Goal: Transaction & Acquisition: Purchase product/service

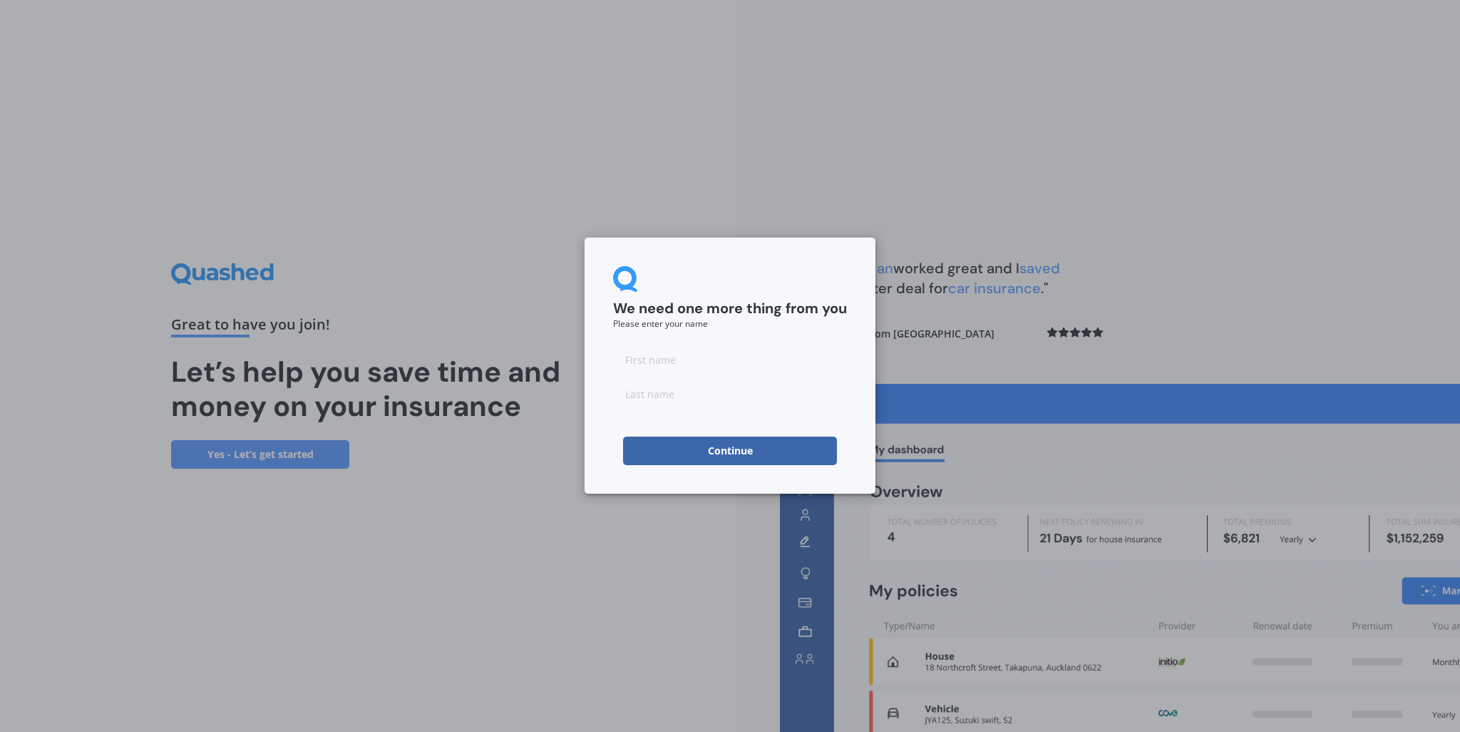
click at [673, 362] on input at bounding box center [730, 359] width 234 height 29
type input "[PERSON_NAME]"
click at [722, 453] on button "Continue" at bounding box center [730, 450] width 214 height 29
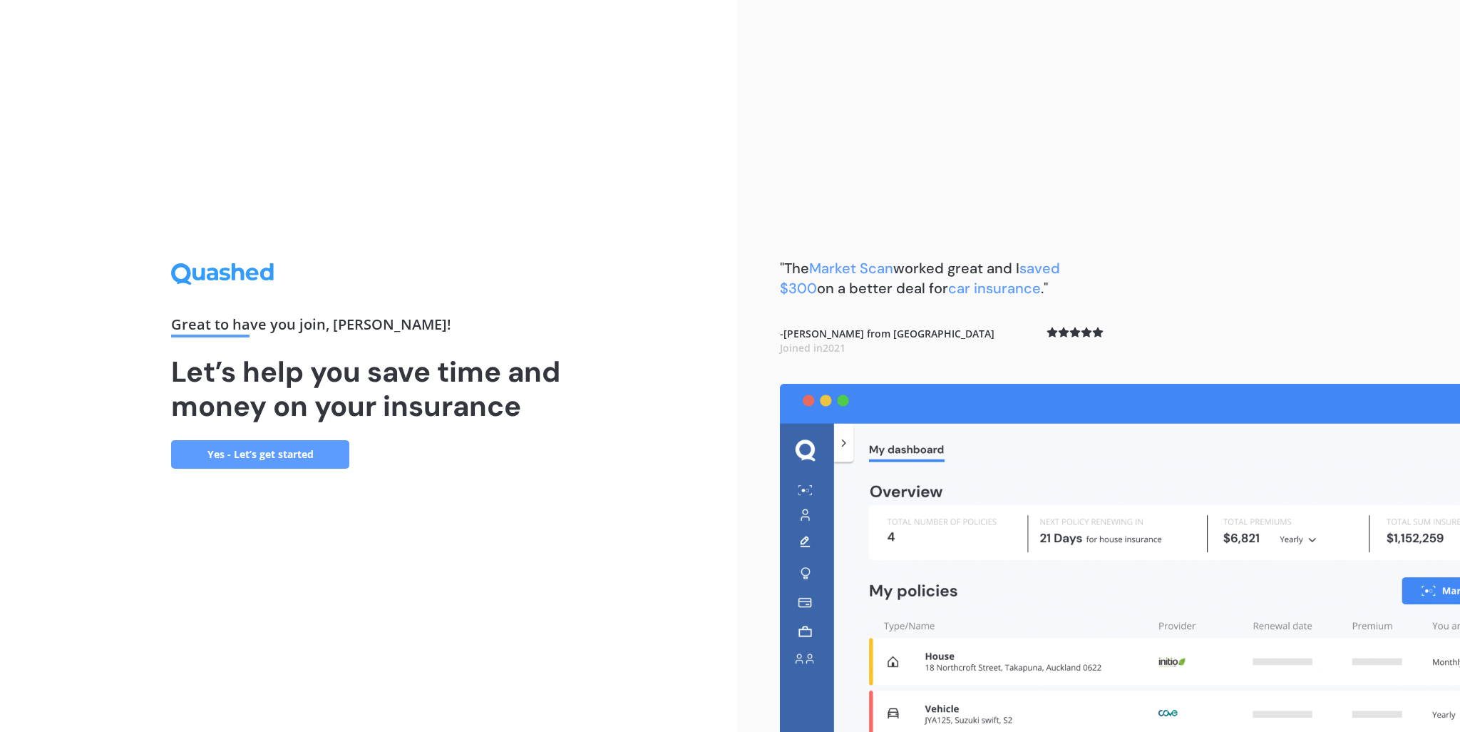
click at [250, 458] on link "Yes - Let’s get started" at bounding box center [260, 454] width 178 height 29
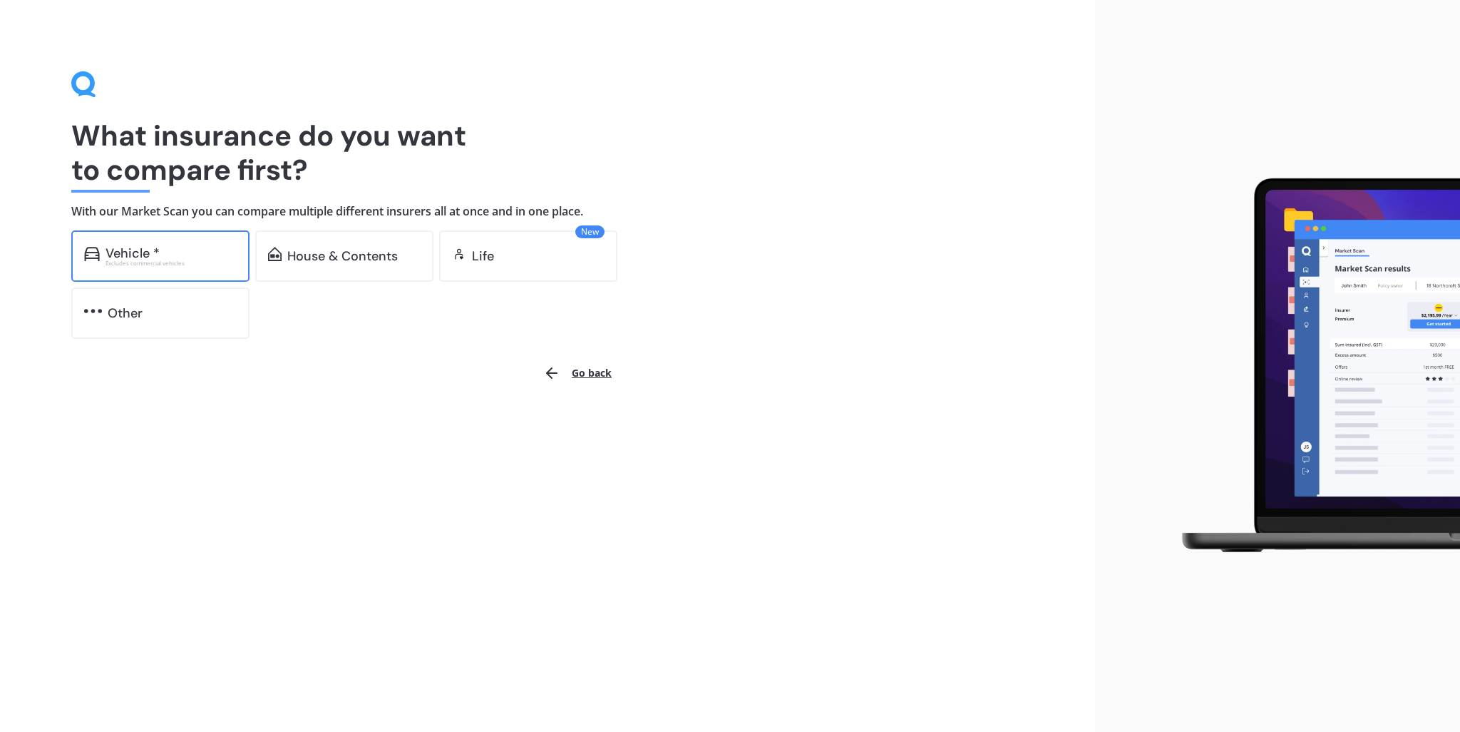
click at [165, 260] on div "Excludes commercial vehicles" at bounding box center [171, 263] width 131 height 6
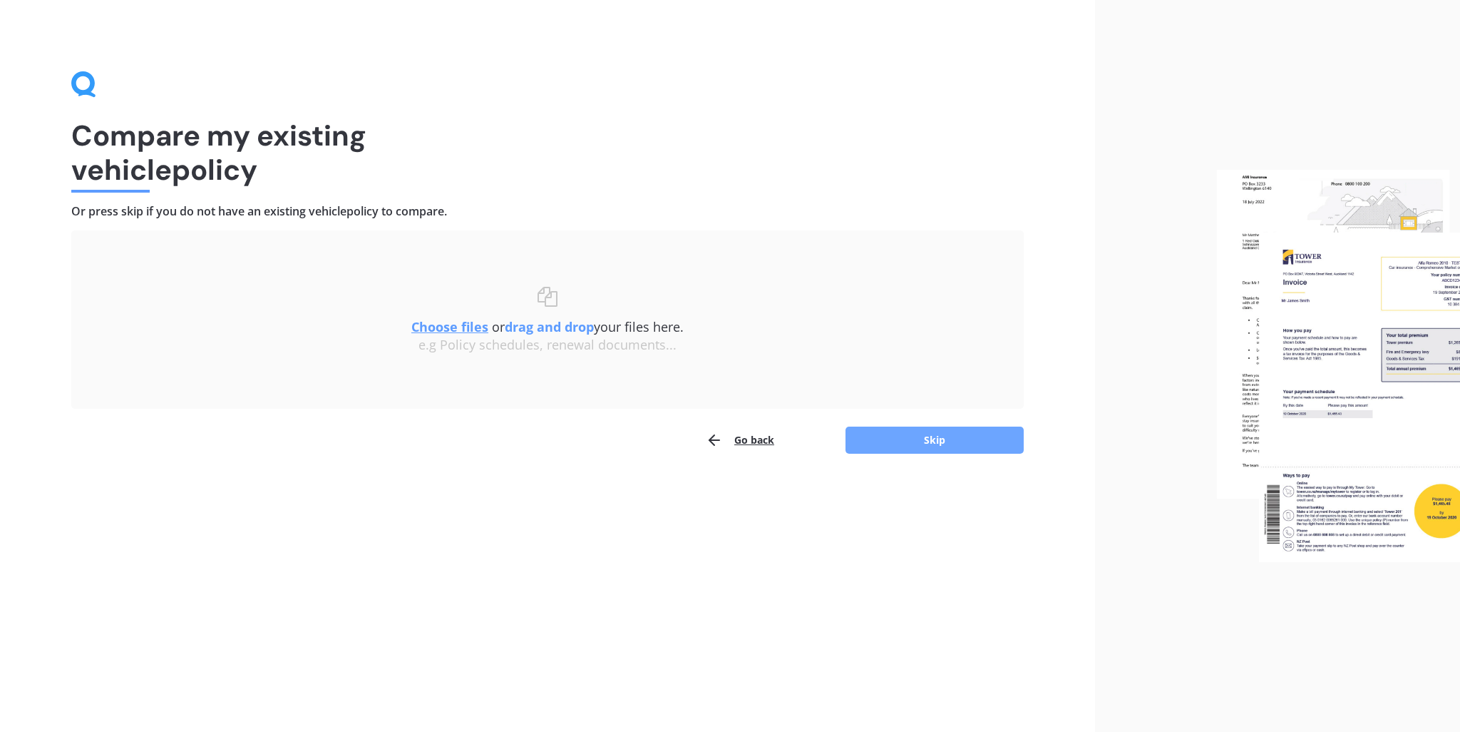
click at [913, 436] on button "Skip" at bounding box center [935, 439] width 178 height 27
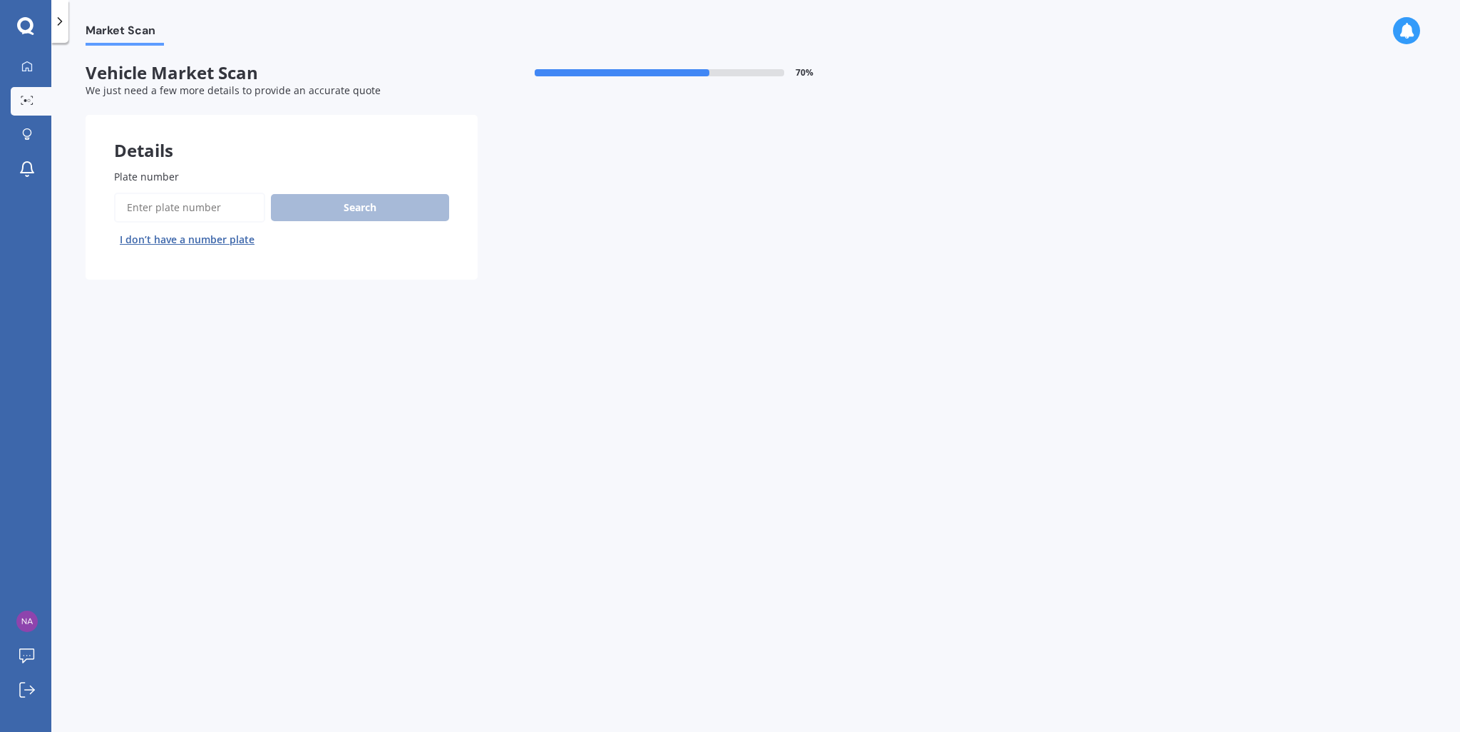
click at [145, 213] on input "Plate number" at bounding box center [189, 208] width 151 height 30
type input "CL4RK3"
click at [360, 215] on button "Search" at bounding box center [360, 207] width 178 height 27
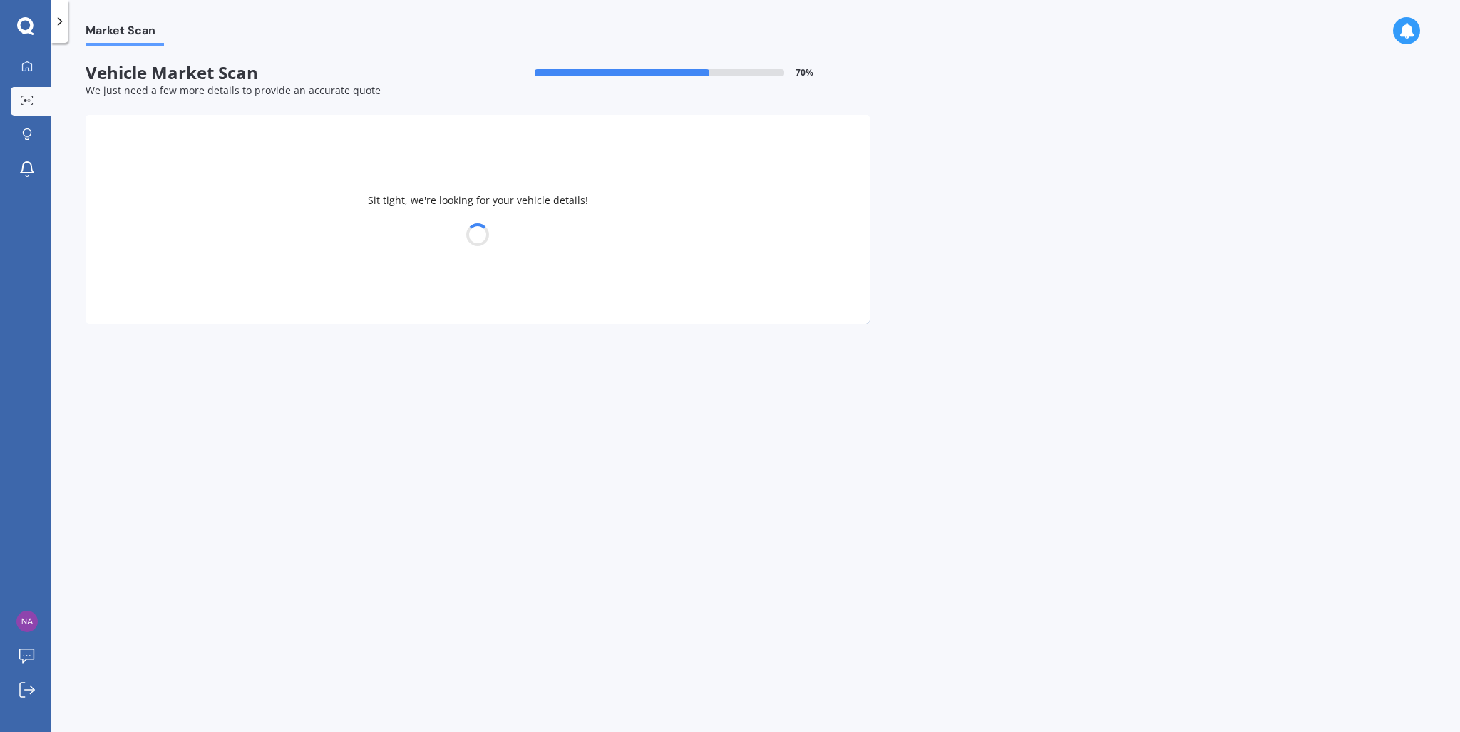
select select "AUDI"
select select "A4"
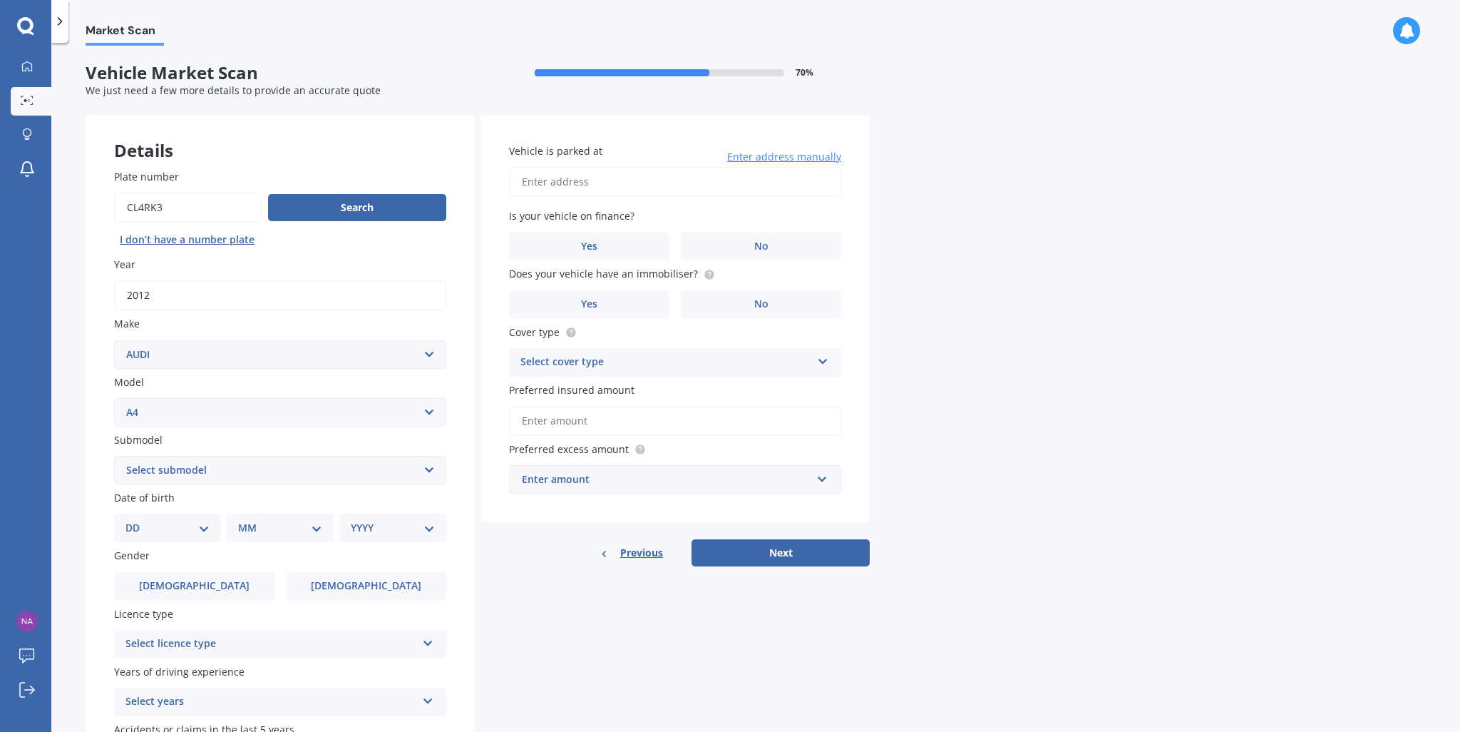
click at [231, 471] on select "Select submodel 1.8 1.8 T Multitronic 1.8 T Quattro 1.8 Turbo 1.9 TDI 2 2.0 T Q…" at bounding box center [280, 470] width 332 height 29
select select "2.0 T QUATTRO TIP"
click at [114, 456] on select "Select submodel 1.8 1.8 T Multitronic 1.8 T Quattro 1.8 Turbo 1.9 TDI 2 2.0 T Q…" at bounding box center [280, 470] width 332 height 29
click at [628, 628] on div "Details Plate number Search I don’t have a number plate Year [DATE] Make Select…" at bounding box center [478, 459] width 784 height 688
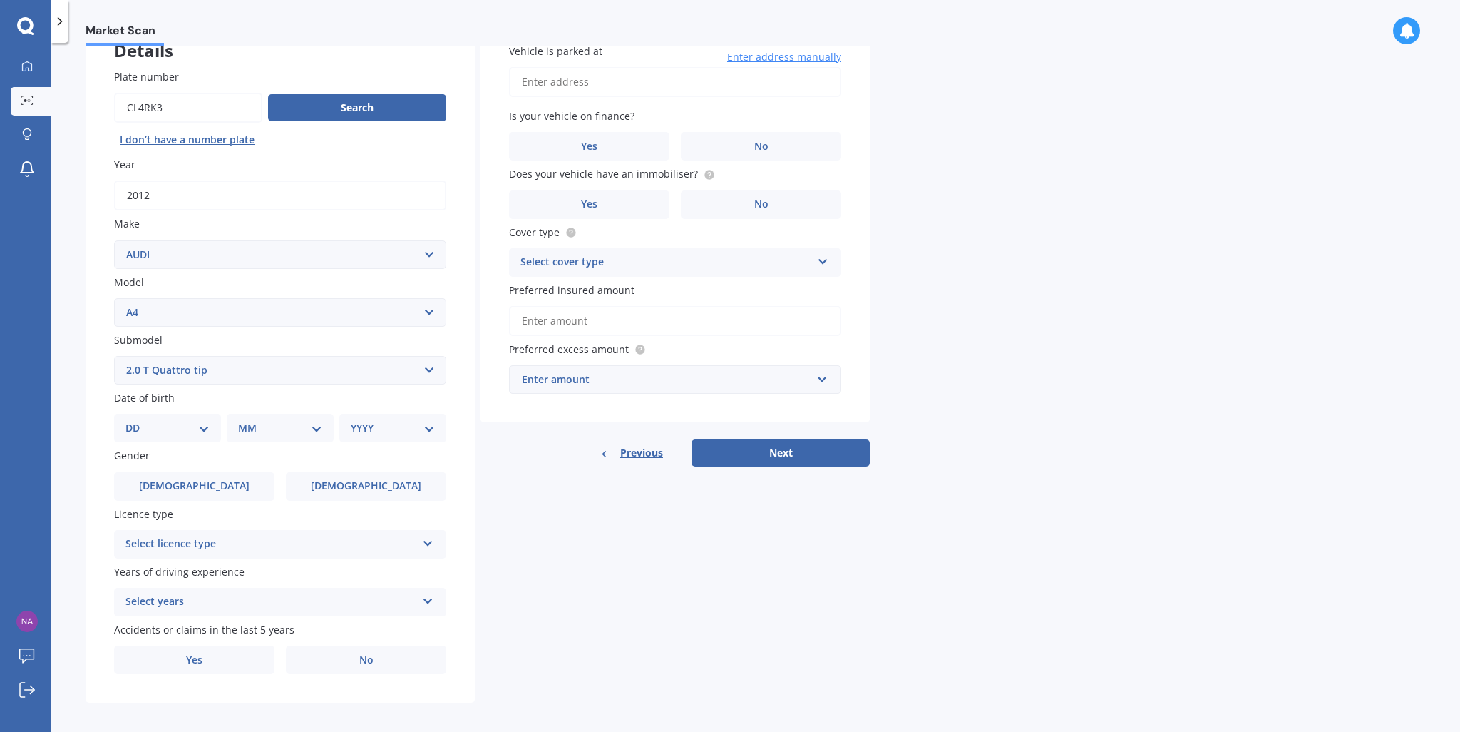
scroll to position [108, 0]
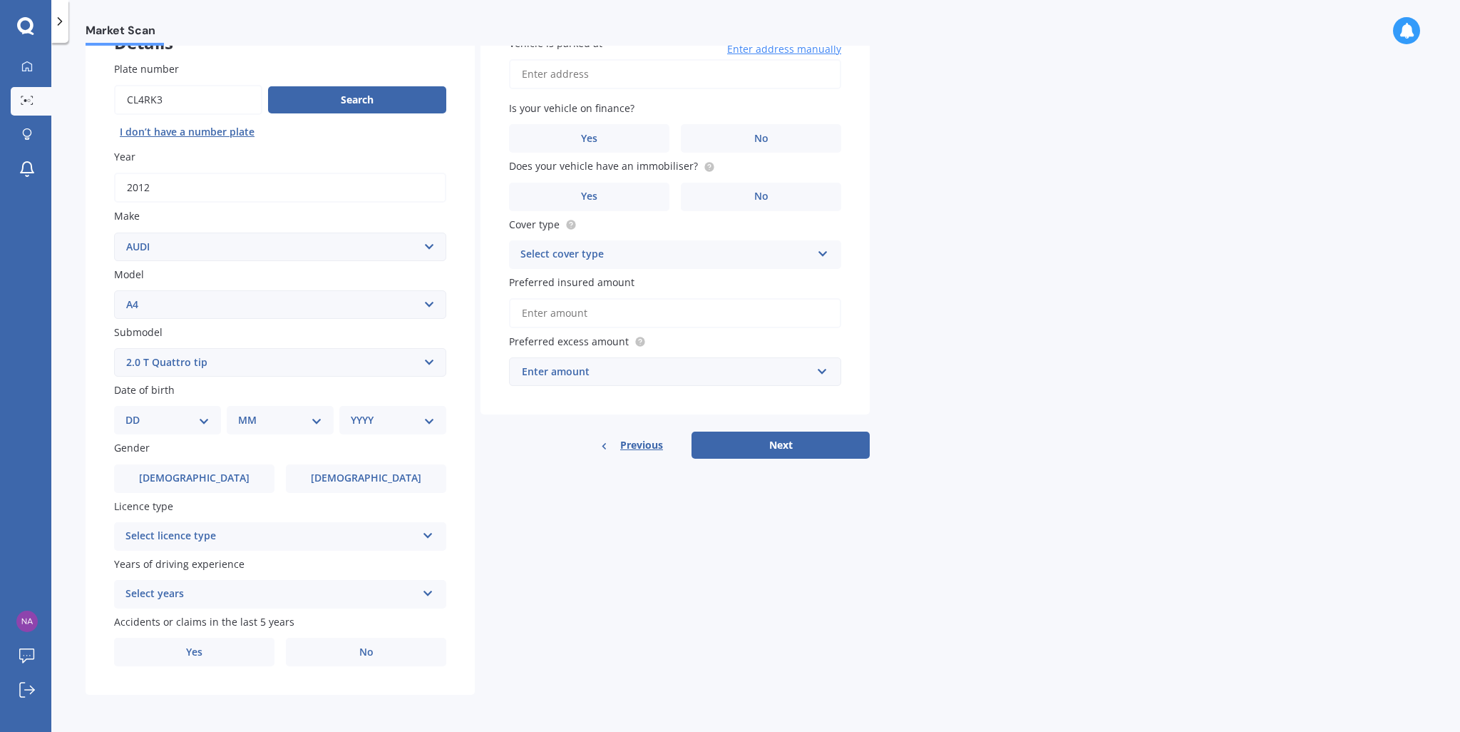
click at [183, 419] on select "DD 01 02 03 04 05 06 07 08 09 10 11 12 13 14 15 16 17 18 19 20 21 22 23 24 25 2…" at bounding box center [168, 420] width 84 height 16
select select "02"
click at [137, 412] on select "DD 01 02 03 04 05 06 07 08 09 10 11 12 13 14 15 16 17 18 19 20 21 22 23 24 25 2…" at bounding box center [168, 420] width 84 height 16
click at [285, 425] on select "MM 01 02 03 04 05 06 07 08 09 10 11 12" at bounding box center [283, 420] width 78 height 16
select select "10"
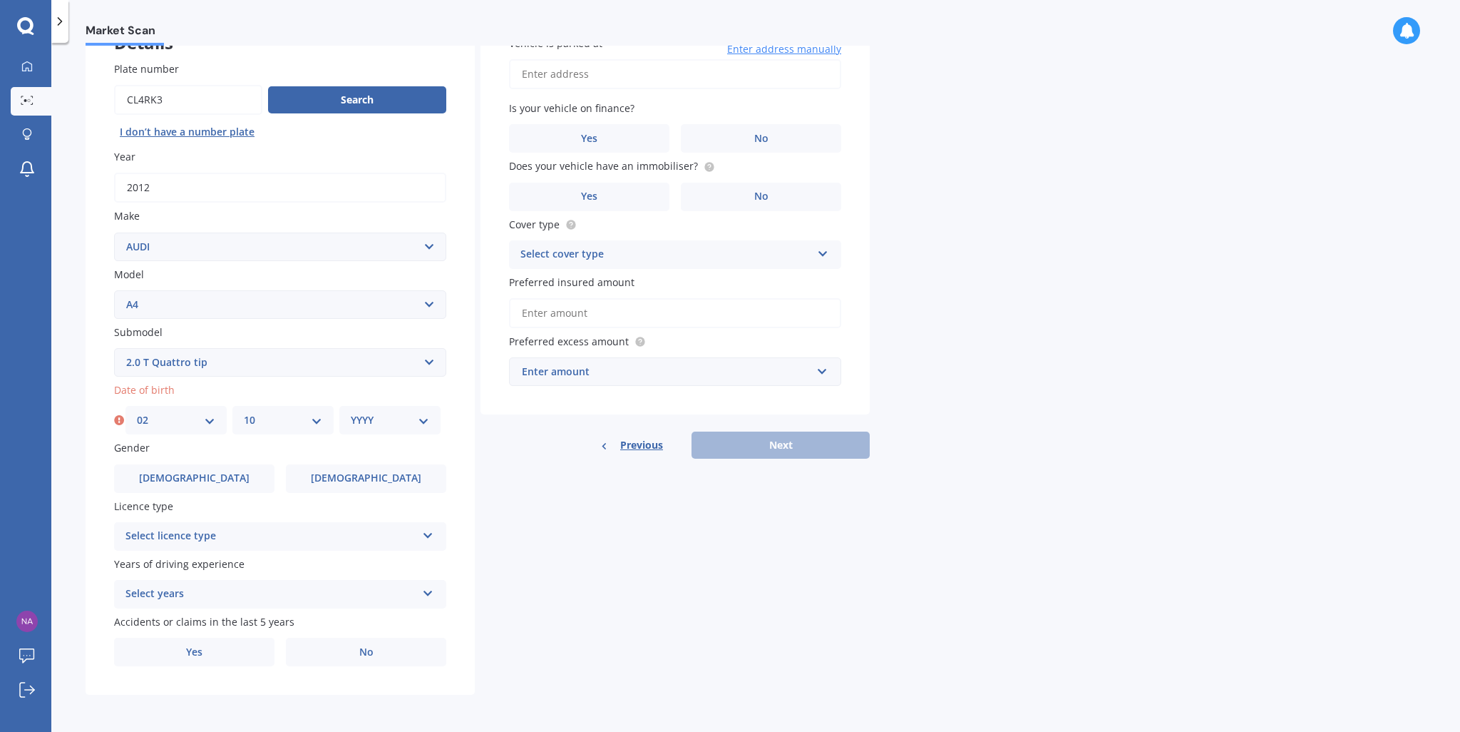
click at [244, 412] on select "MM 01 02 03 04 05 06 07 08 09 10 11 12" at bounding box center [283, 420] width 78 height 16
click at [402, 418] on select "YYYY 2025 2024 2023 2022 2021 2020 2019 2018 2017 2016 2015 2014 2013 2012 2011…" at bounding box center [390, 420] width 78 height 16
select select "1990"
click at [351, 412] on select "YYYY 2025 2024 2023 2022 2021 2020 2019 2018 2017 2016 2015 2014 2013 2012 2011…" at bounding box center [390, 420] width 78 height 16
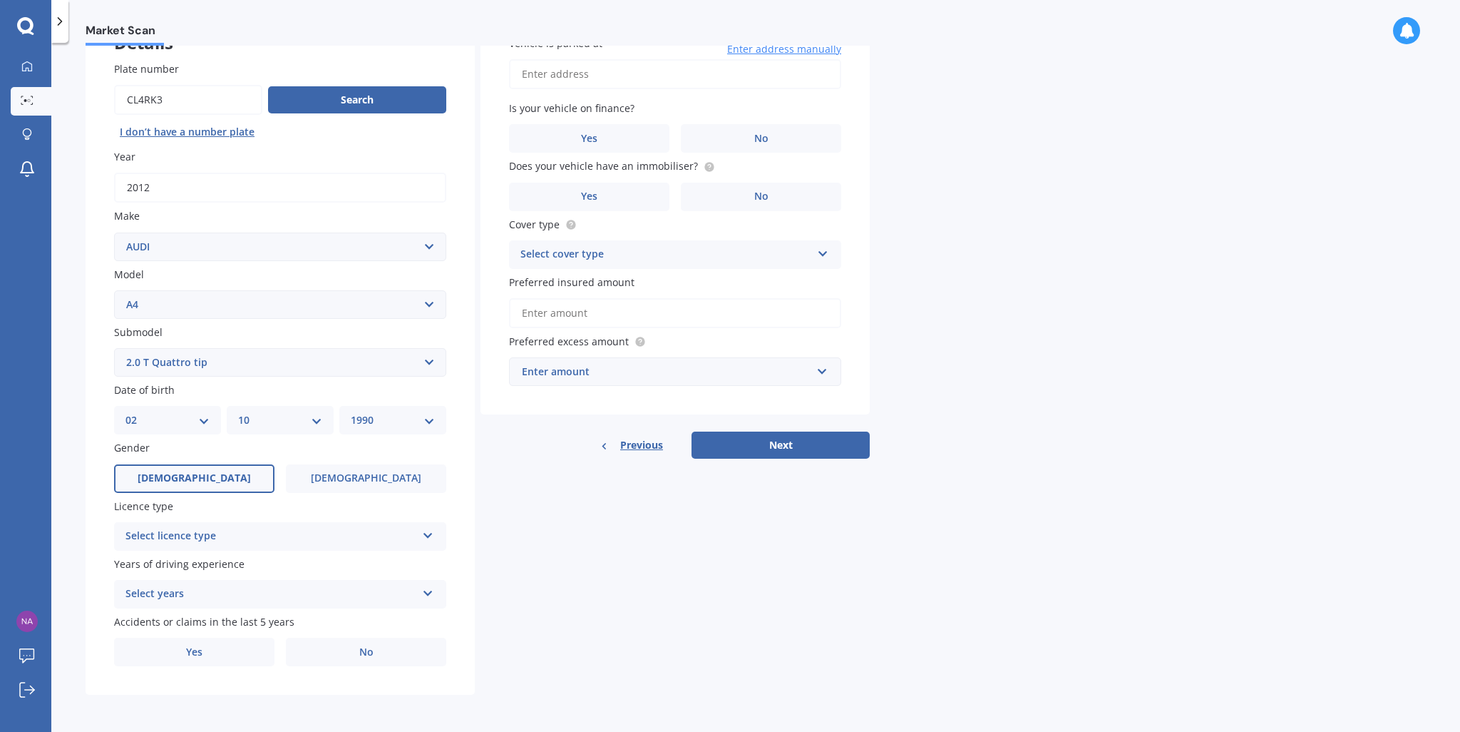
click at [181, 478] on label "[DEMOGRAPHIC_DATA]" at bounding box center [194, 478] width 160 height 29
click at [0, 0] on input "[DEMOGRAPHIC_DATA]" at bounding box center [0, 0] width 0 height 0
click at [275, 531] on div "Select licence type" at bounding box center [271, 536] width 291 height 17
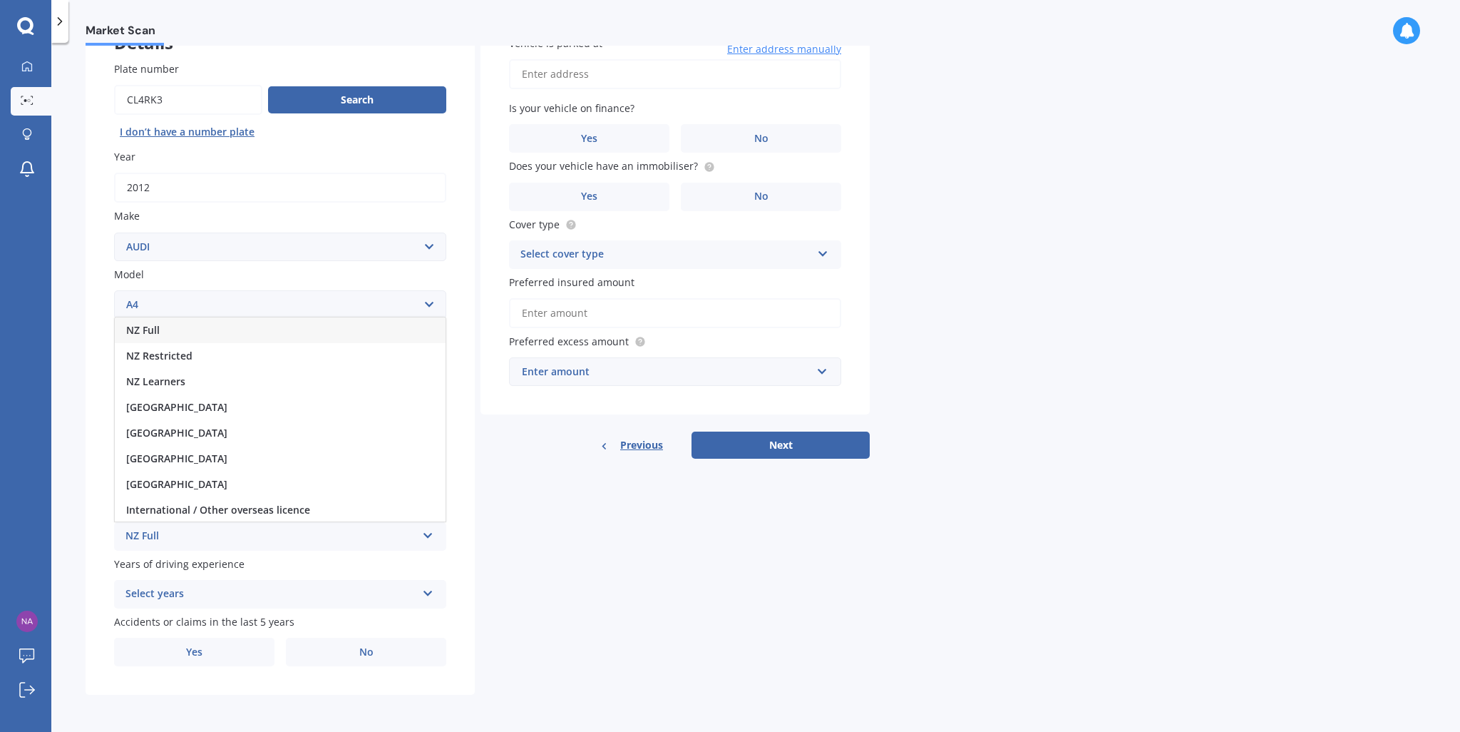
click at [185, 330] on div "NZ Full" at bounding box center [280, 330] width 331 height 26
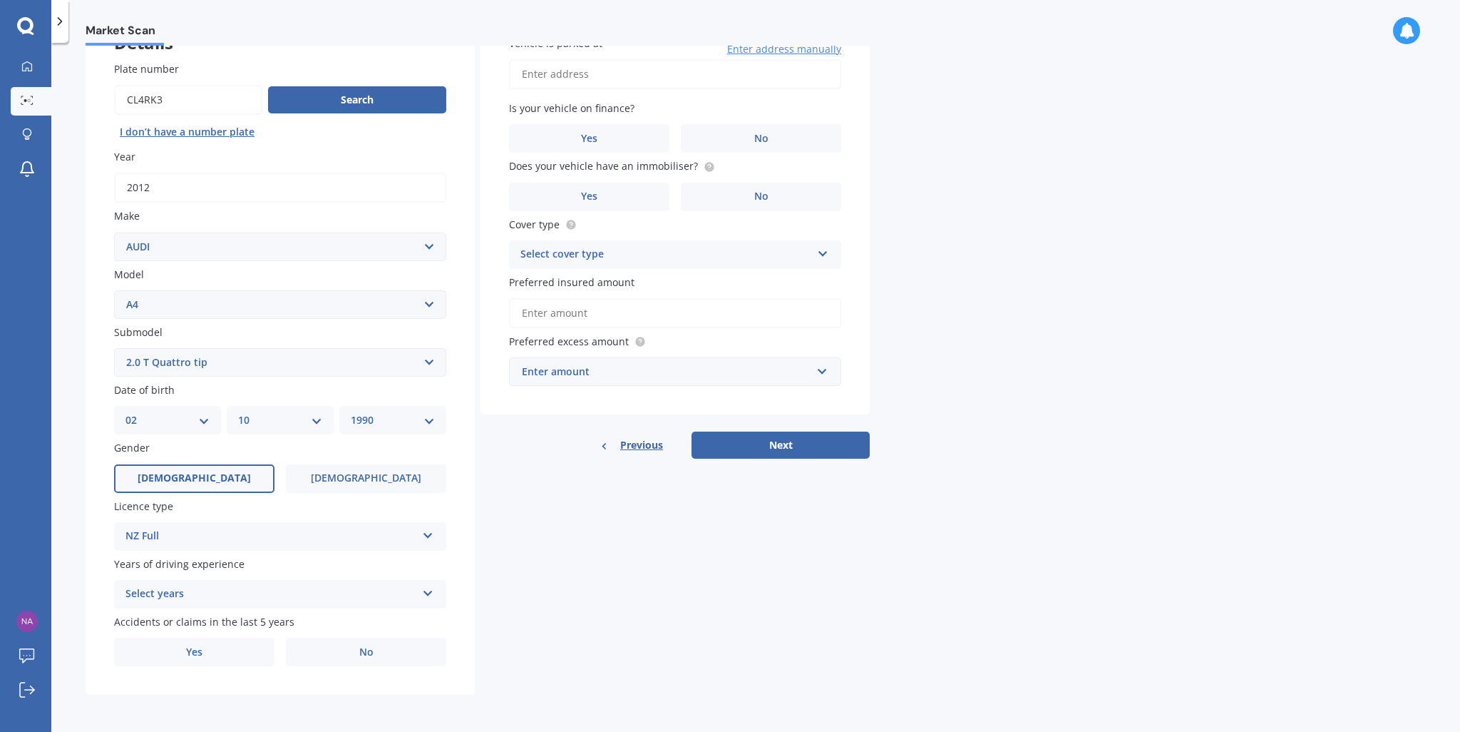
click at [204, 594] on div "Select years" at bounding box center [271, 593] width 291 height 17
click at [188, 461] on span "5 or more years" at bounding box center [164, 463] width 77 height 14
click at [361, 656] on span "No" at bounding box center [366, 652] width 14 height 12
click at [0, 0] on input "No" at bounding box center [0, 0] width 0 height 0
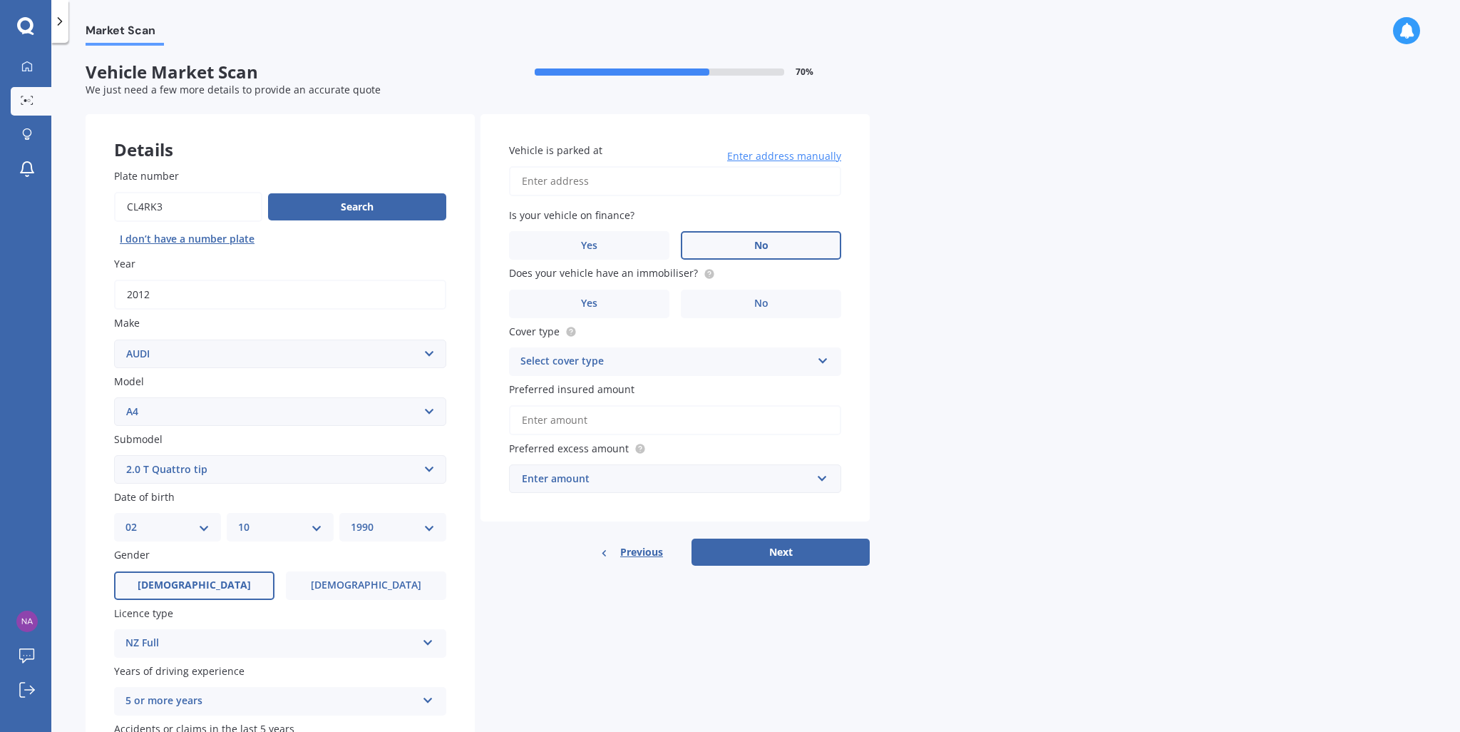
scroll to position [0, 0]
click at [588, 183] on input "Vehicle is parked at" at bounding box center [675, 182] width 332 height 30
type input "[STREET_ADDRESS]"
click at [756, 245] on span "No" at bounding box center [761, 246] width 14 height 12
click at [0, 0] on input "No" at bounding box center [0, 0] width 0 height 0
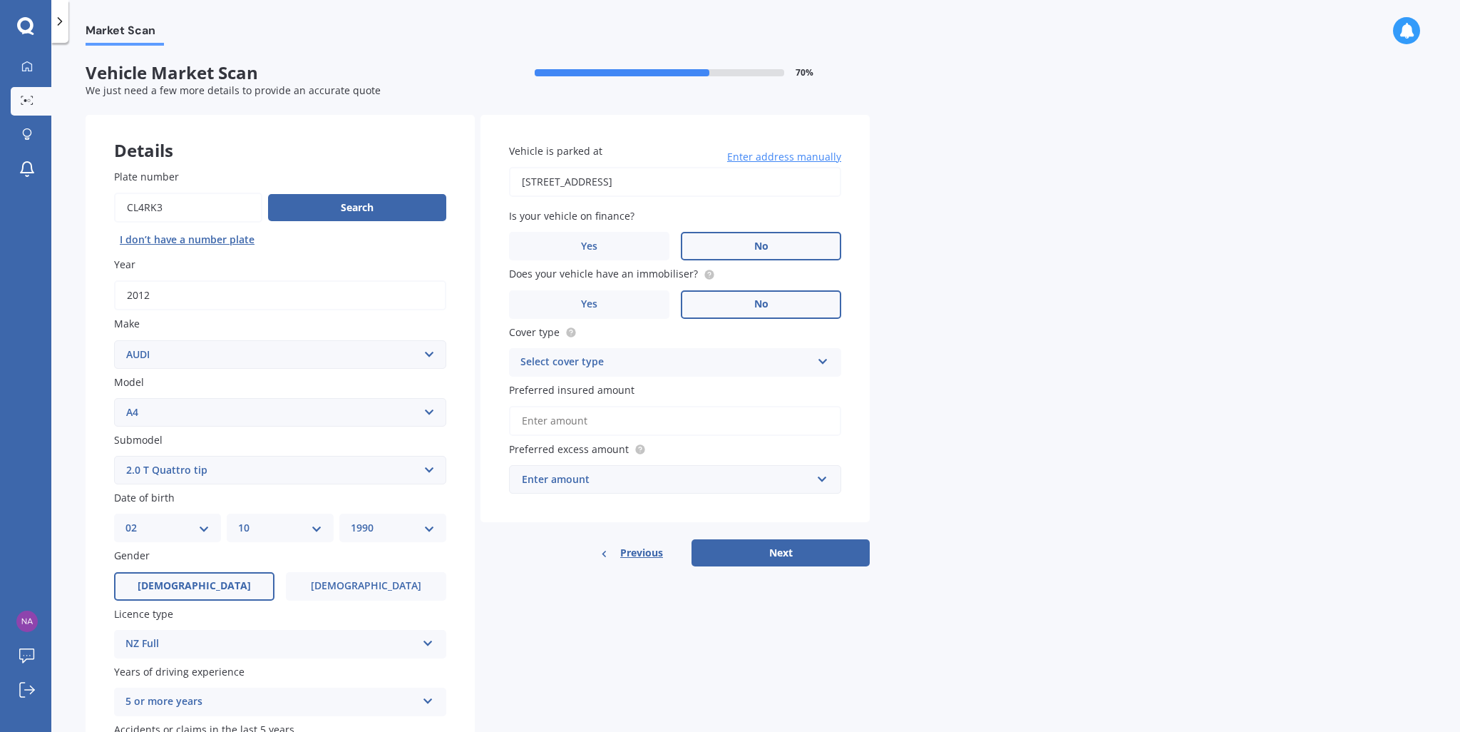
click at [727, 308] on label "No" at bounding box center [761, 304] width 160 height 29
click at [0, 0] on input "No" at bounding box center [0, 0] width 0 height 0
click at [645, 368] on div "Select cover type" at bounding box center [666, 362] width 291 height 17
click at [598, 394] on div "Comprehensive" at bounding box center [675, 390] width 331 height 26
click at [600, 426] on input "Preferred insured amount" at bounding box center [675, 421] width 332 height 30
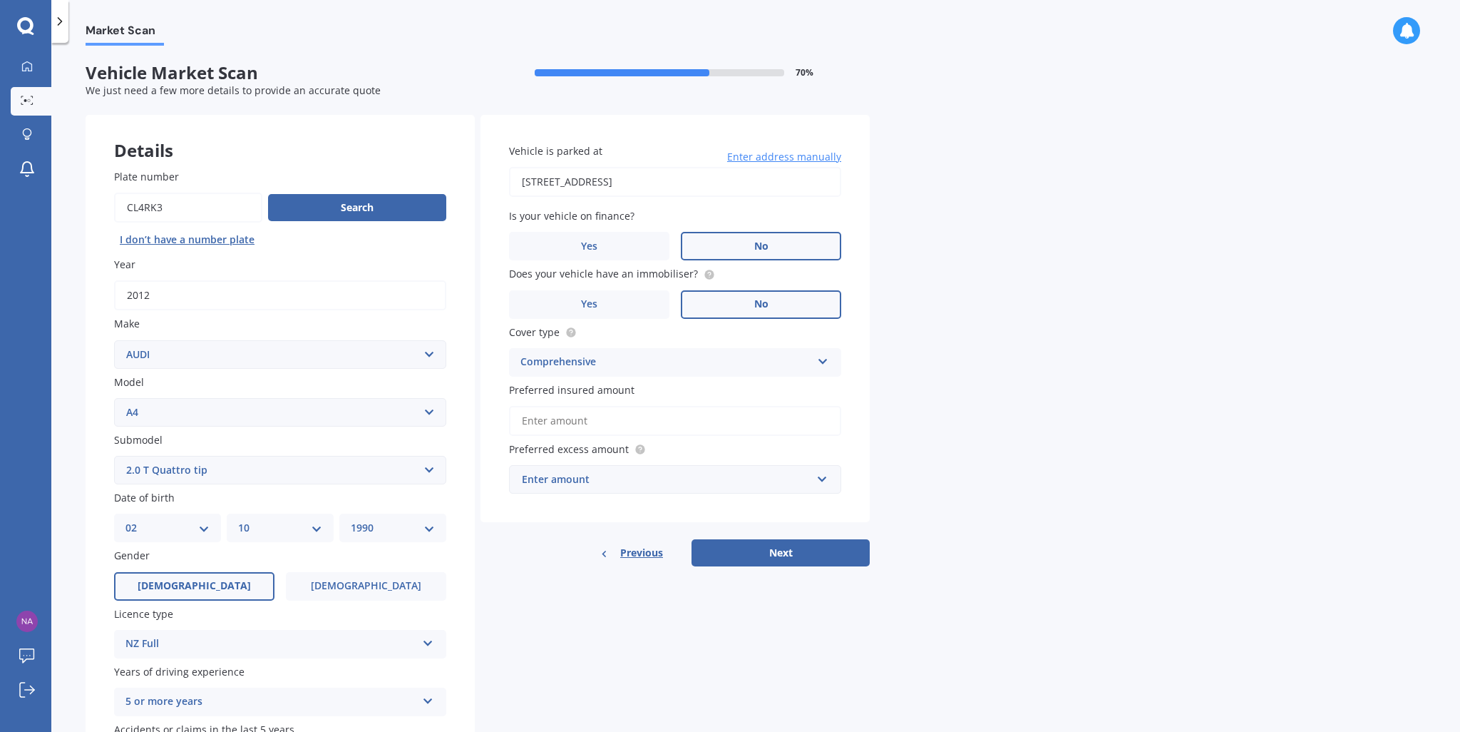
click at [609, 482] on div "Enter amount" at bounding box center [667, 479] width 290 height 16
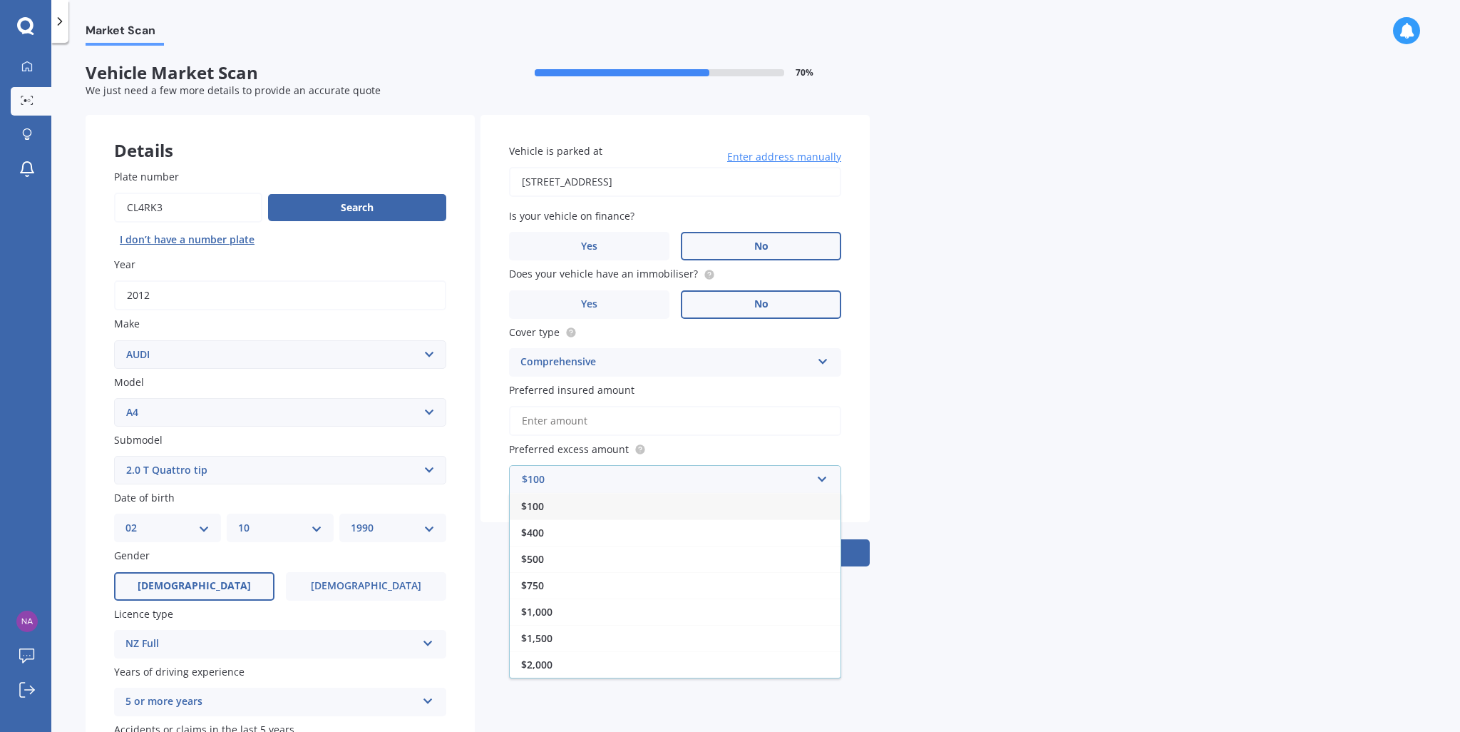
click at [551, 506] on div "$100" at bounding box center [675, 506] width 331 height 26
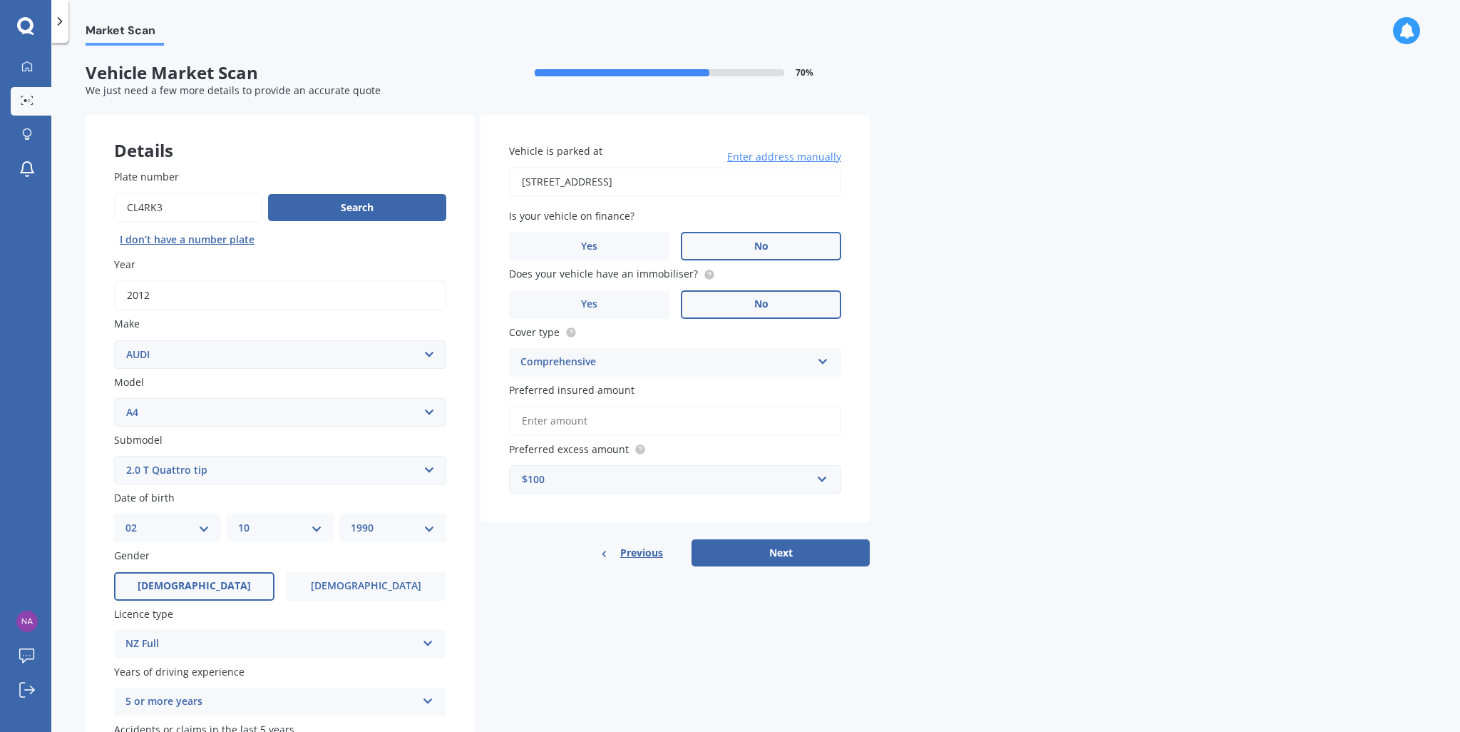
click at [605, 421] on input "Preferred insured amount" at bounding box center [675, 421] width 332 height 30
click at [767, 558] on button "Next" at bounding box center [781, 552] width 178 height 27
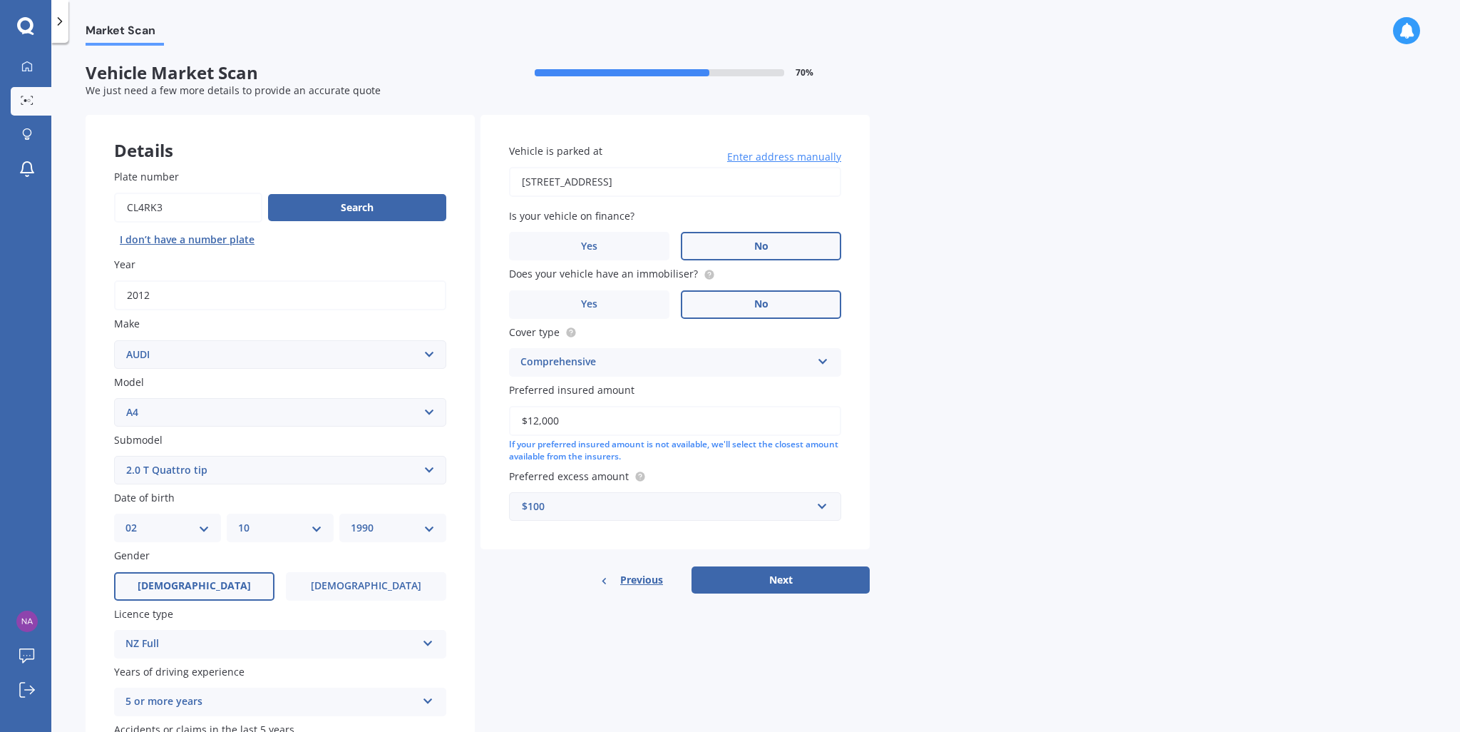
type input "$12,000"
click at [1104, 417] on div "Market Scan Vehicle Market Scan 70 % We just need a few more details to provide…" at bounding box center [755, 390] width 1409 height 689
click at [757, 582] on button "Next" at bounding box center [781, 579] width 178 height 27
select select "02"
select select "10"
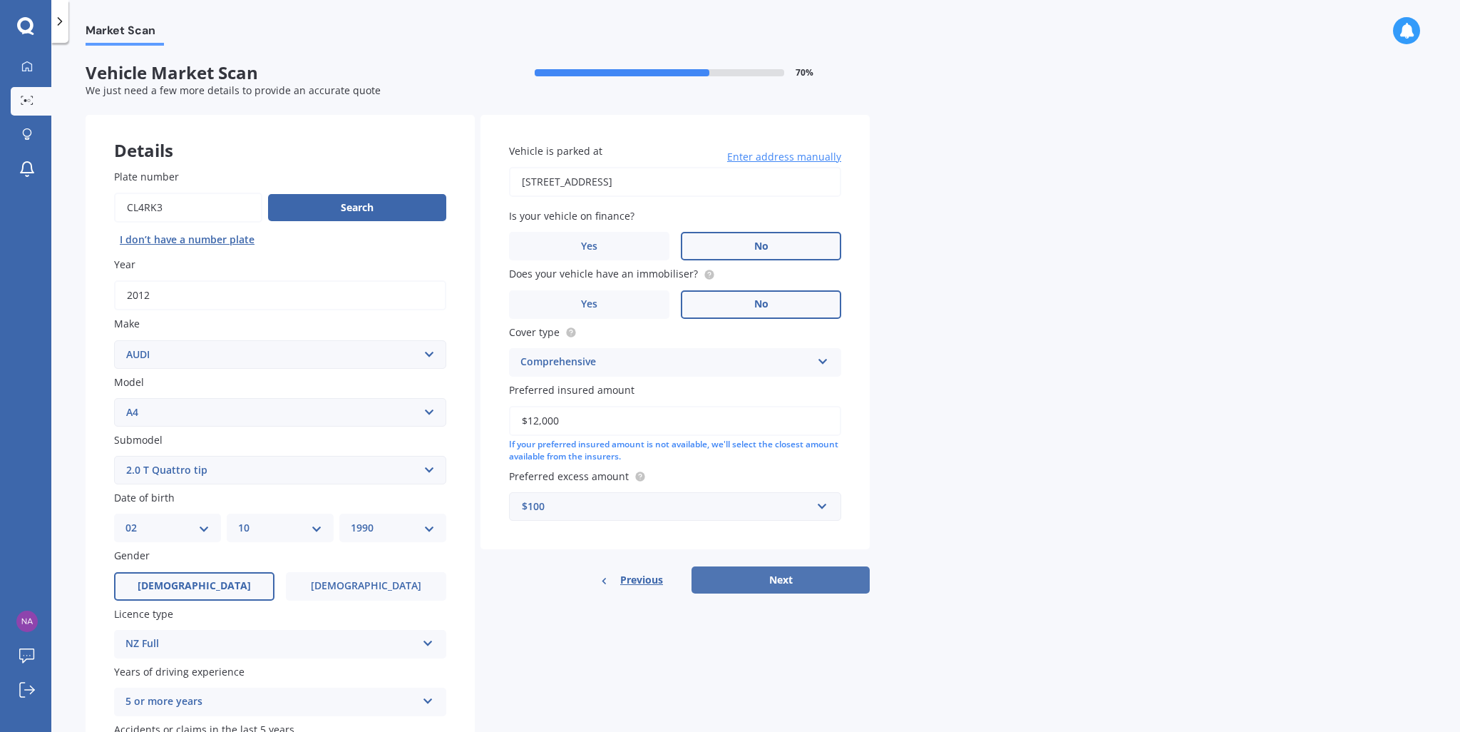
select select "1990"
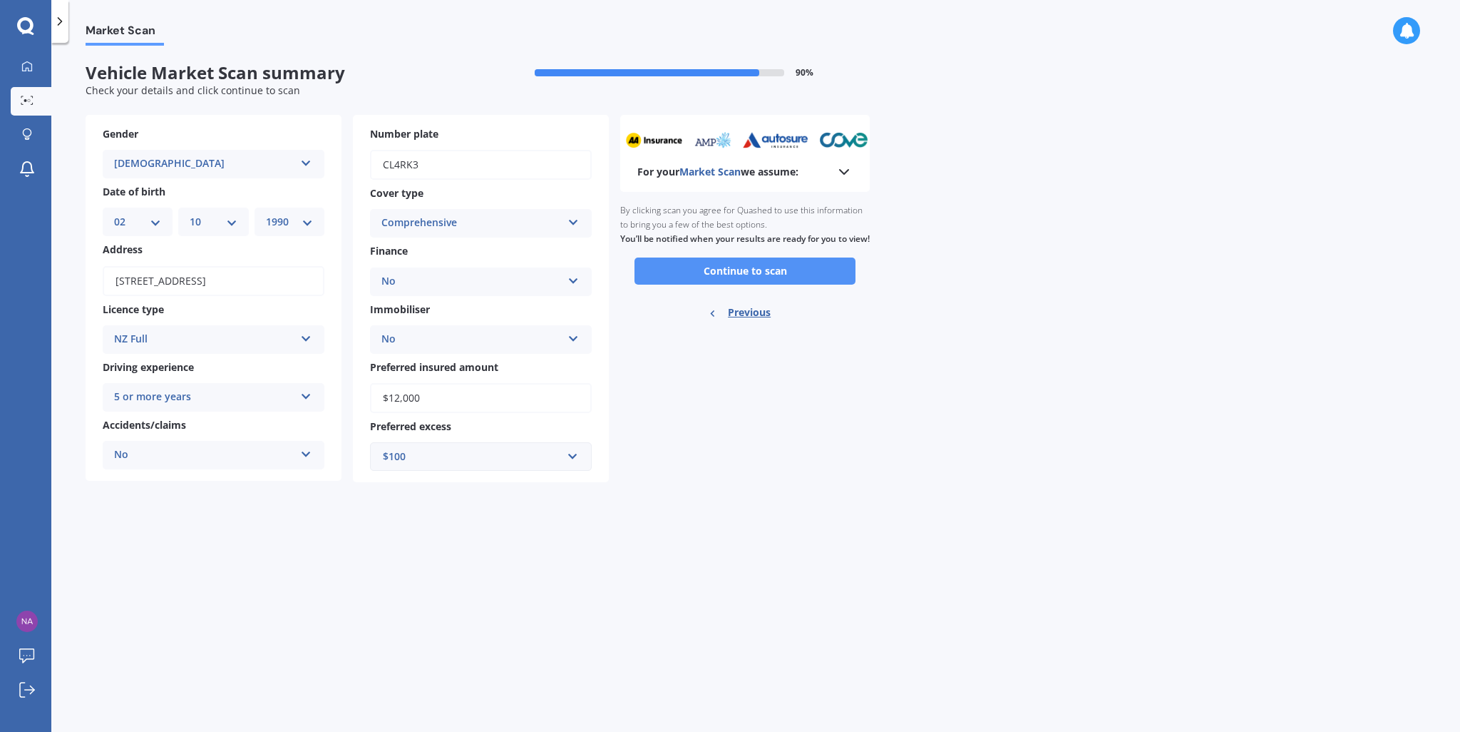
click at [748, 285] on button "Continue to scan" at bounding box center [745, 270] width 221 height 27
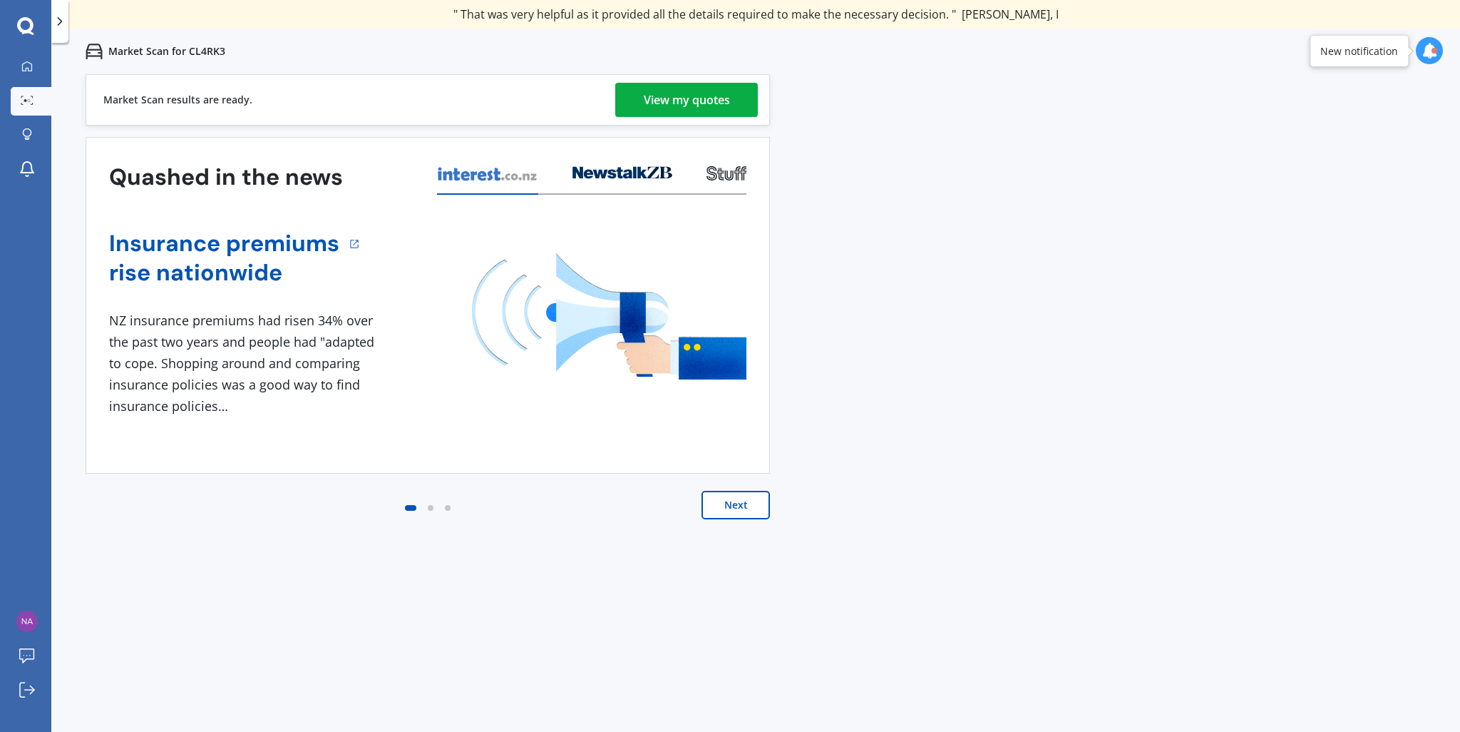
click at [695, 96] on div "View my quotes" at bounding box center [687, 100] width 86 height 34
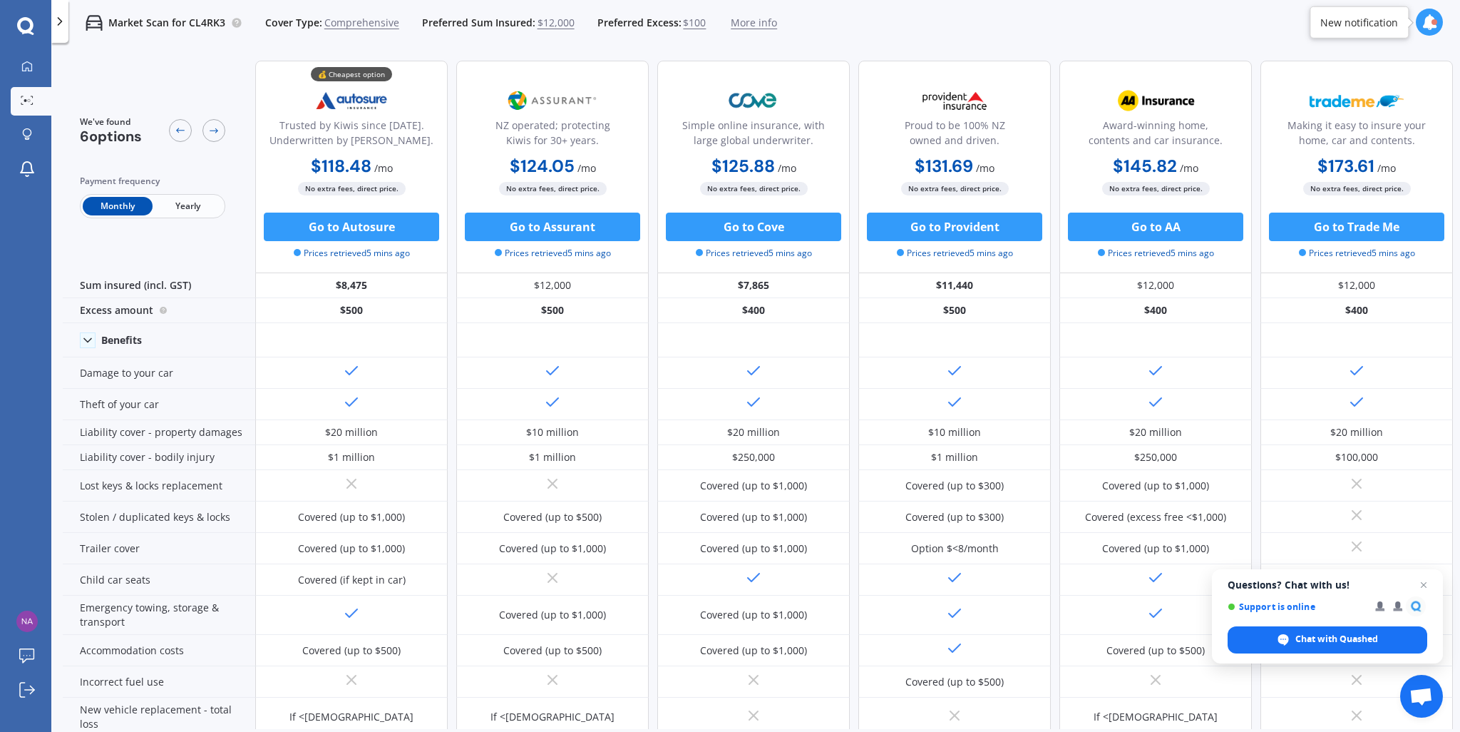
click at [686, 22] on span "$100" at bounding box center [694, 23] width 23 height 14
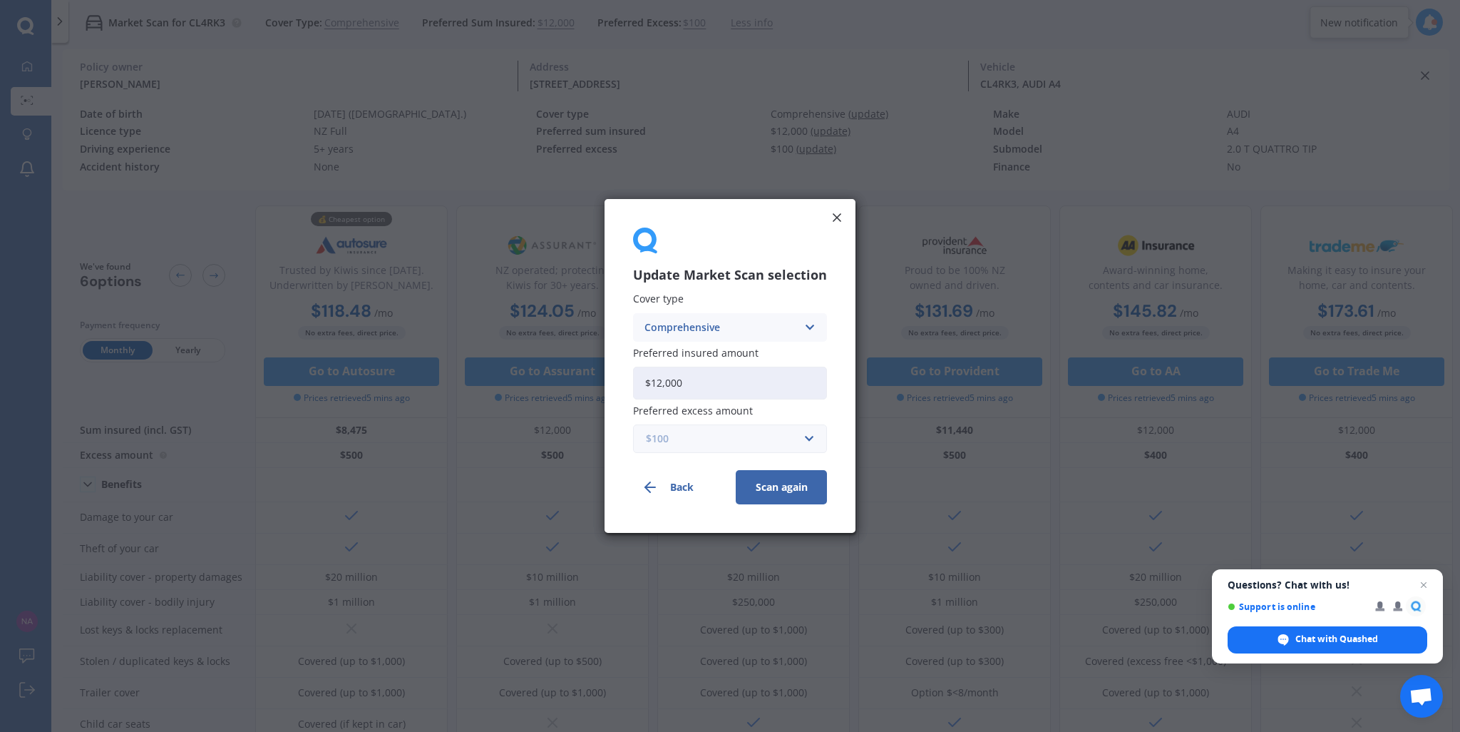
click at [803, 434] on input "text" at bounding box center [725, 438] width 181 height 27
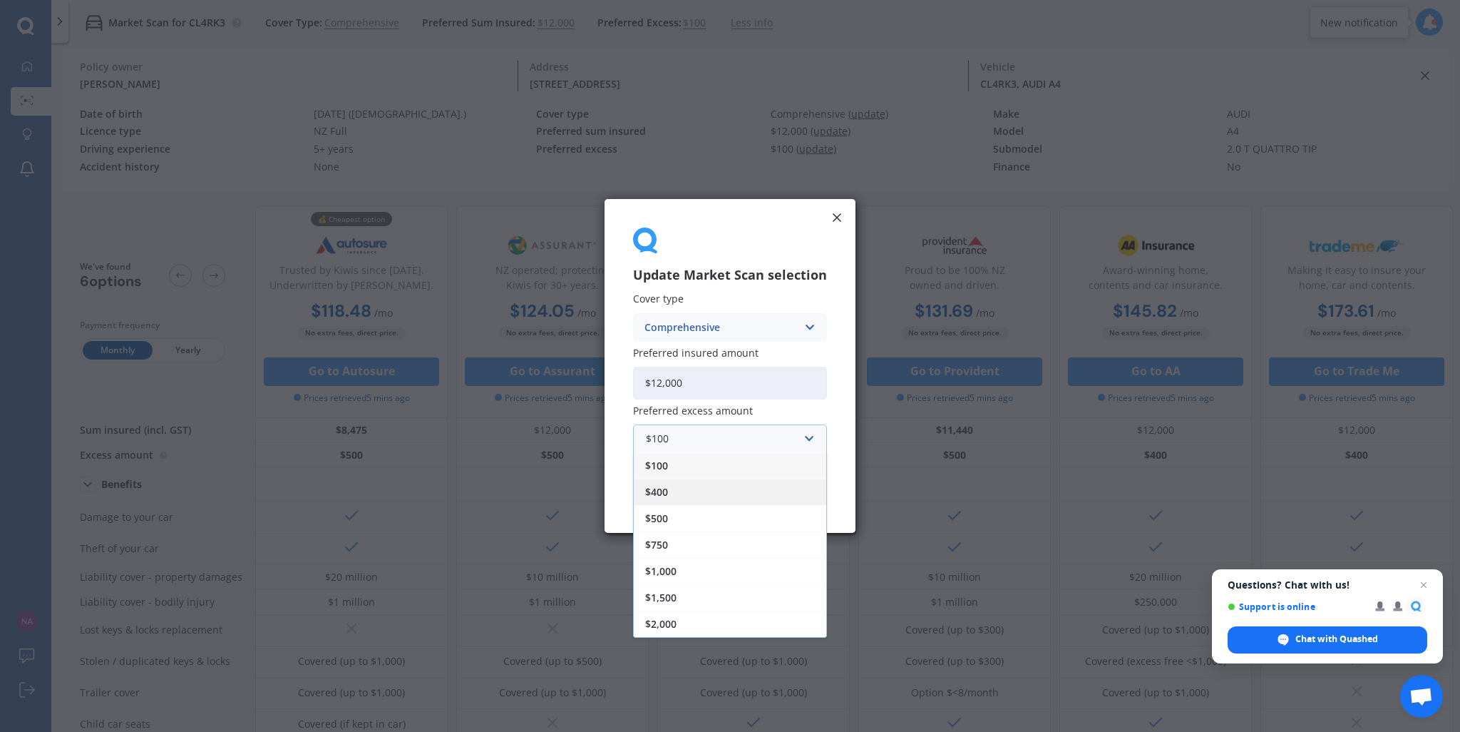
click at [659, 489] on span "$400" at bounding box center [656, 492] width 23 height 10
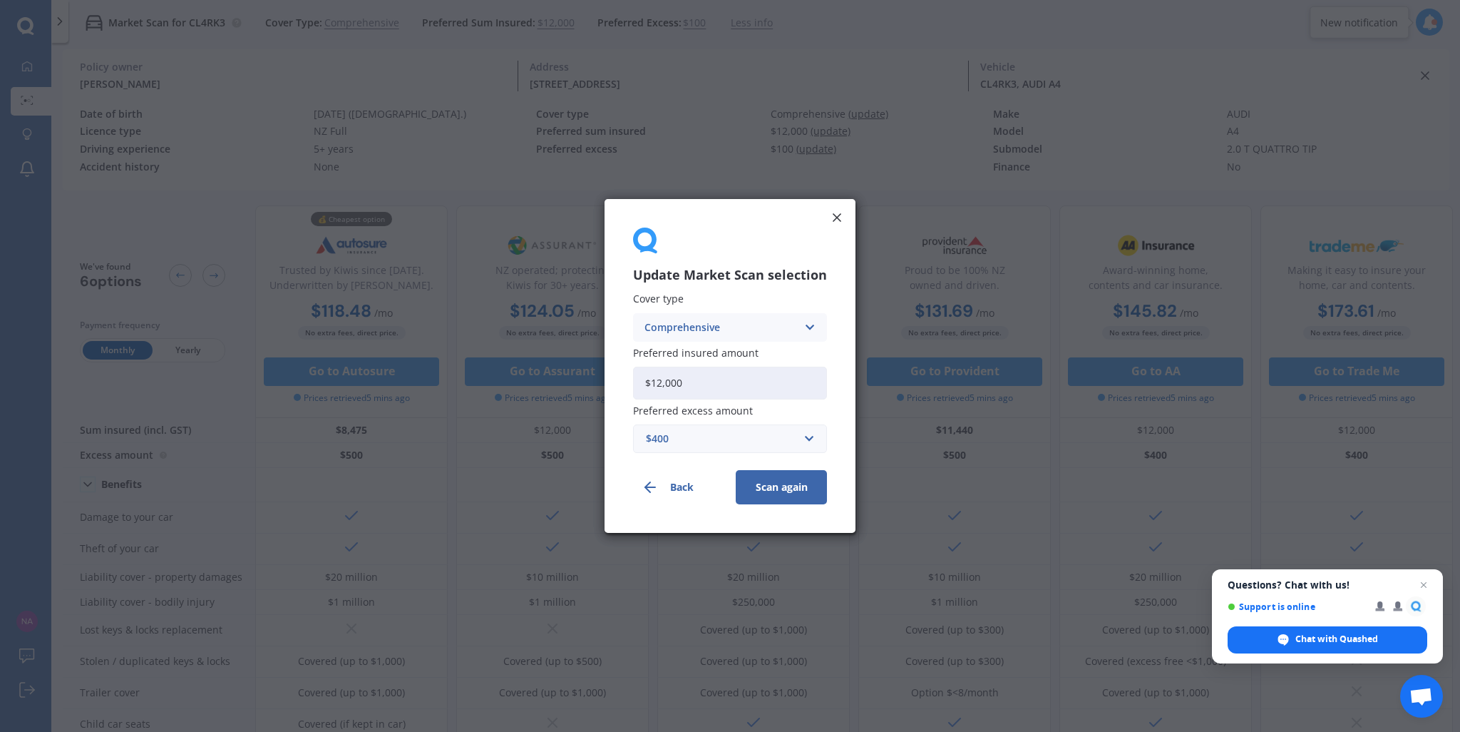
click at [784, 488] on button "Scan again" at bounding box center [781, 487] width 91 height 34
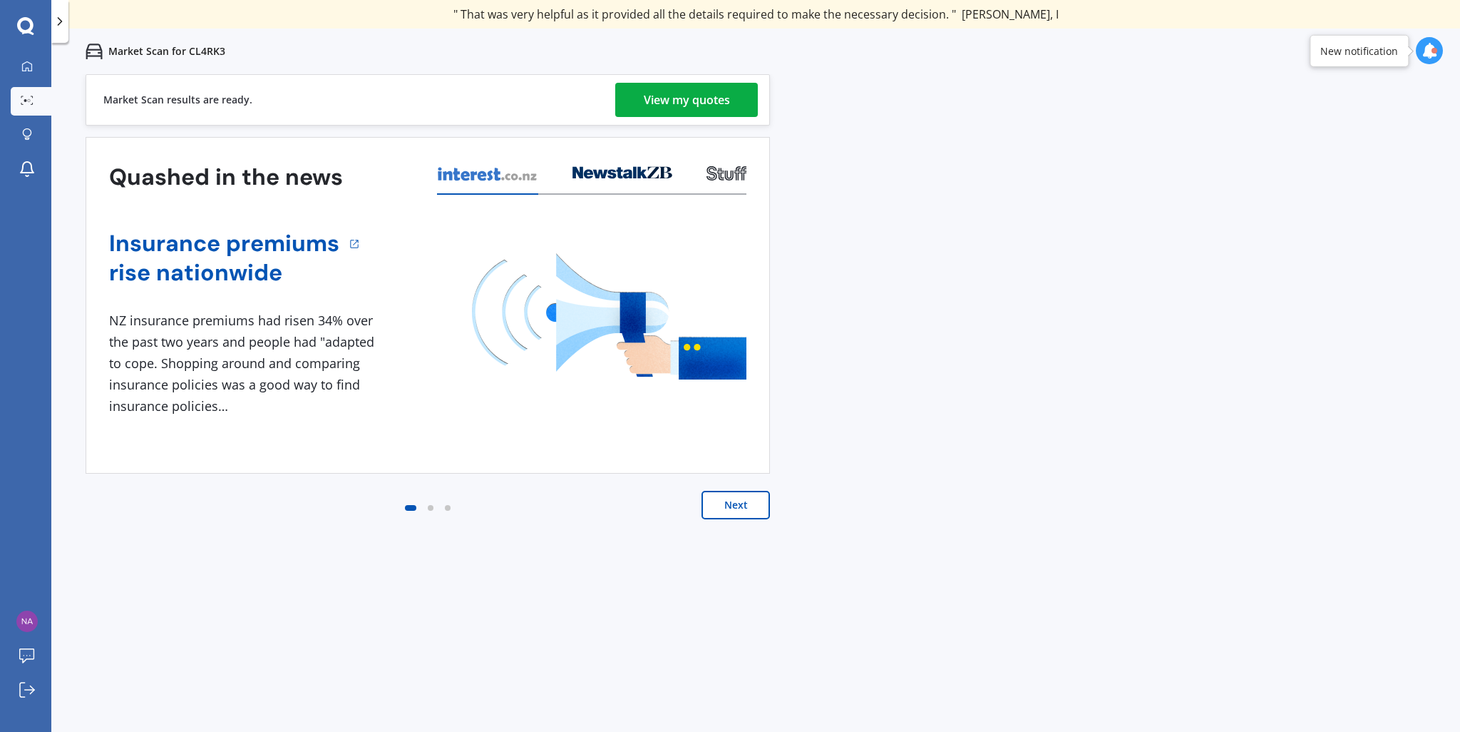
click at [710, 104] on div "View my quotes" at bounding box center [687, 100] width 86 height 34
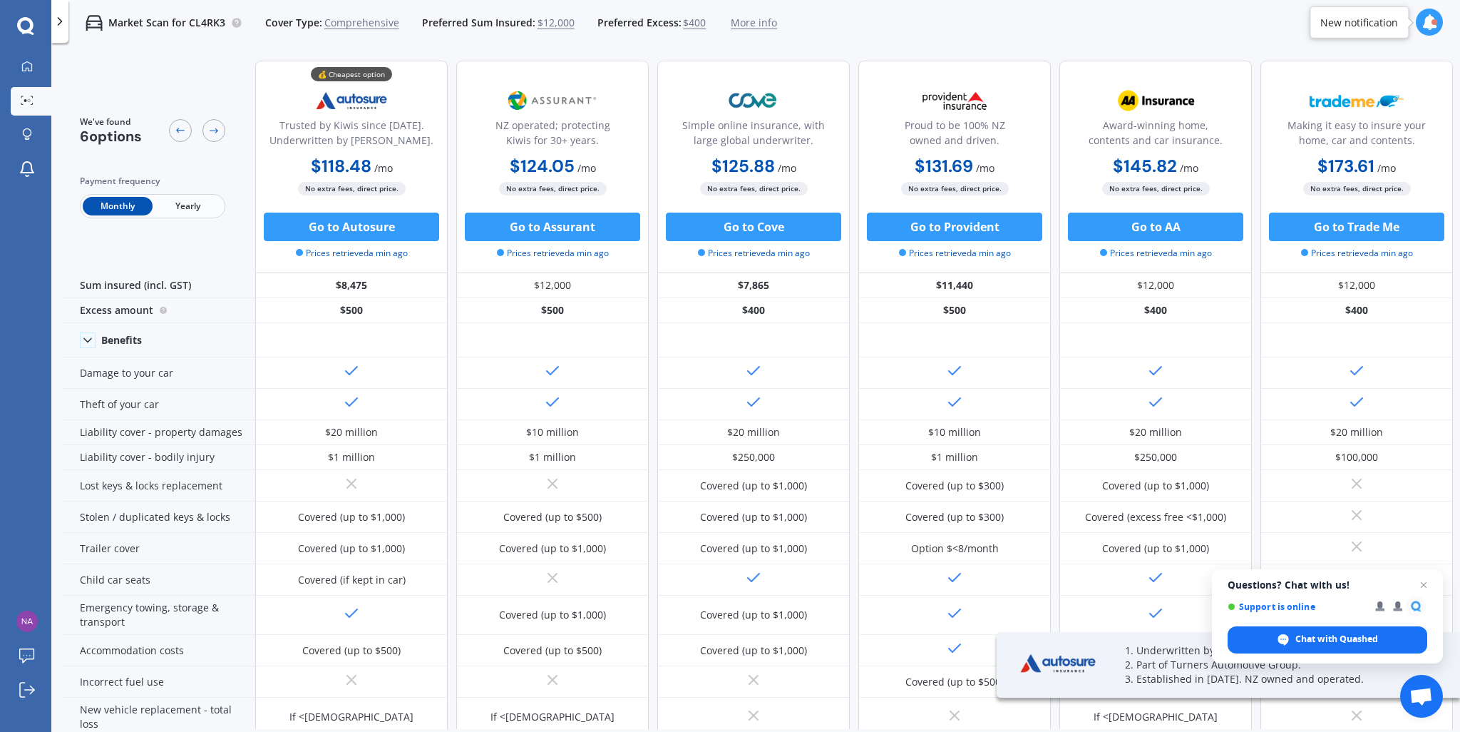
click at [690, 25] on span "$400" at bounding box center [694, 23] width 23 height 14
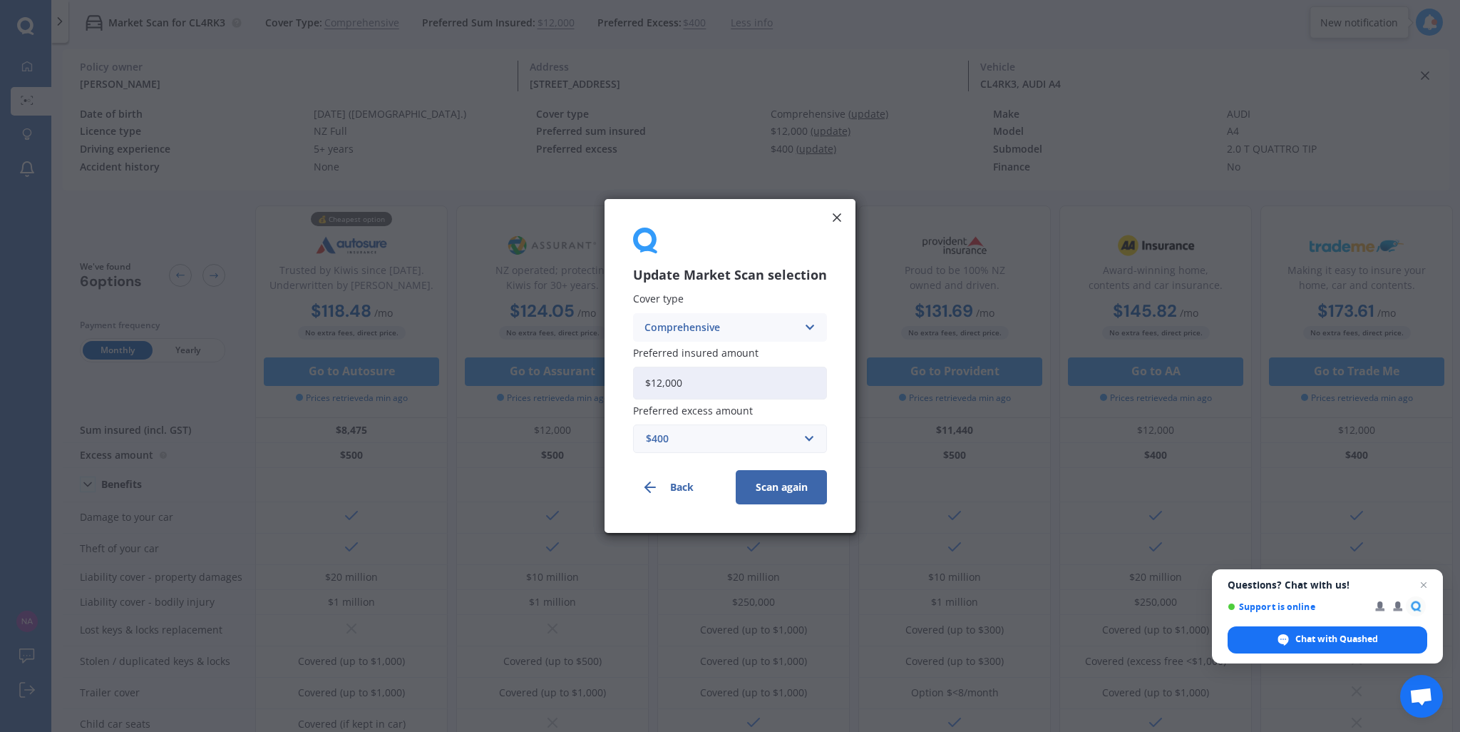
drag, startPoint x: 686, startPoint y: 382, endPoint x: 646, endPoint y: 380, distance: 40.0
click at [646, 380] on input "$12,000" at bounding box center [730, 383] width 194 height 33
type input "$10,000"
click at [682, 441] on div "$400" at bounding box center [721, 439] width 151 height 16
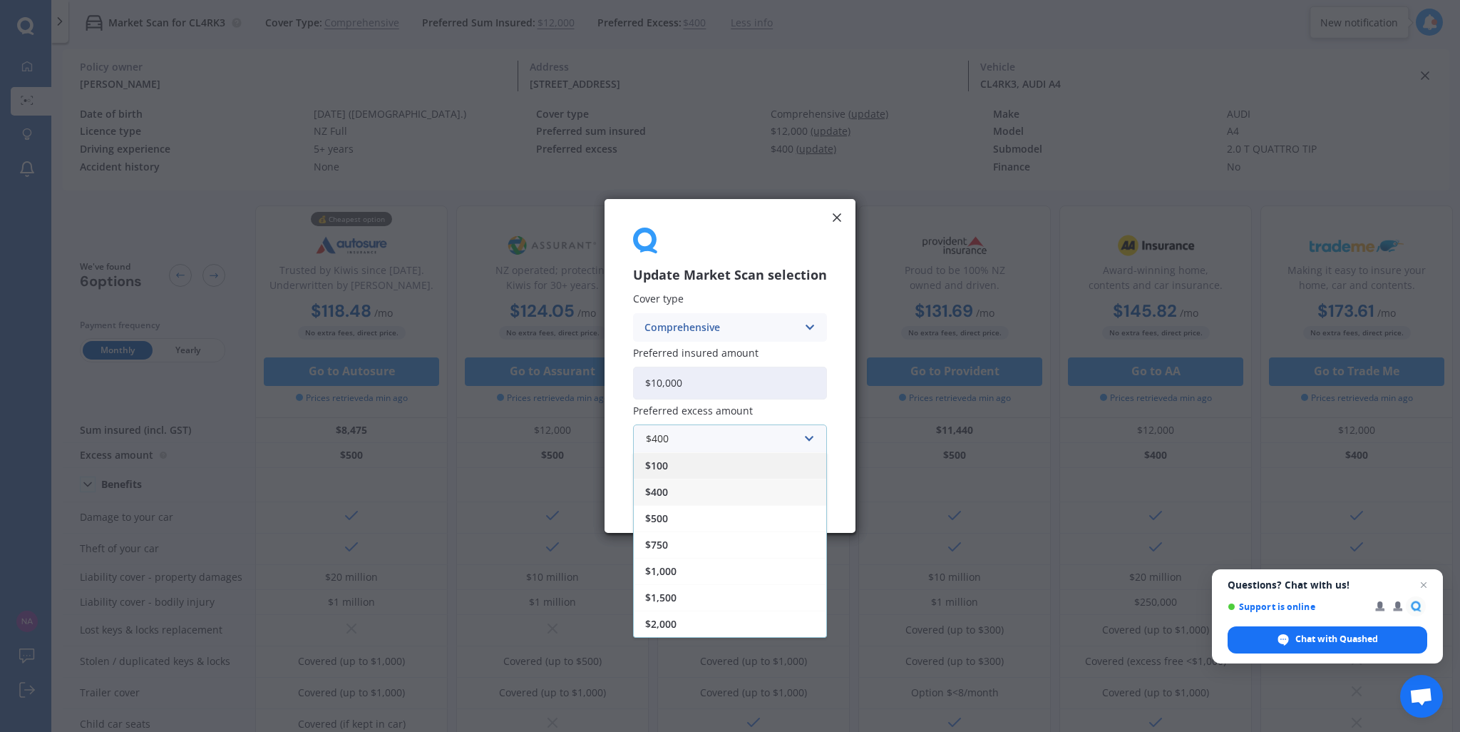
click at [689, 469] on div "$100" at bounding box center [730, 465] width 193 height 26
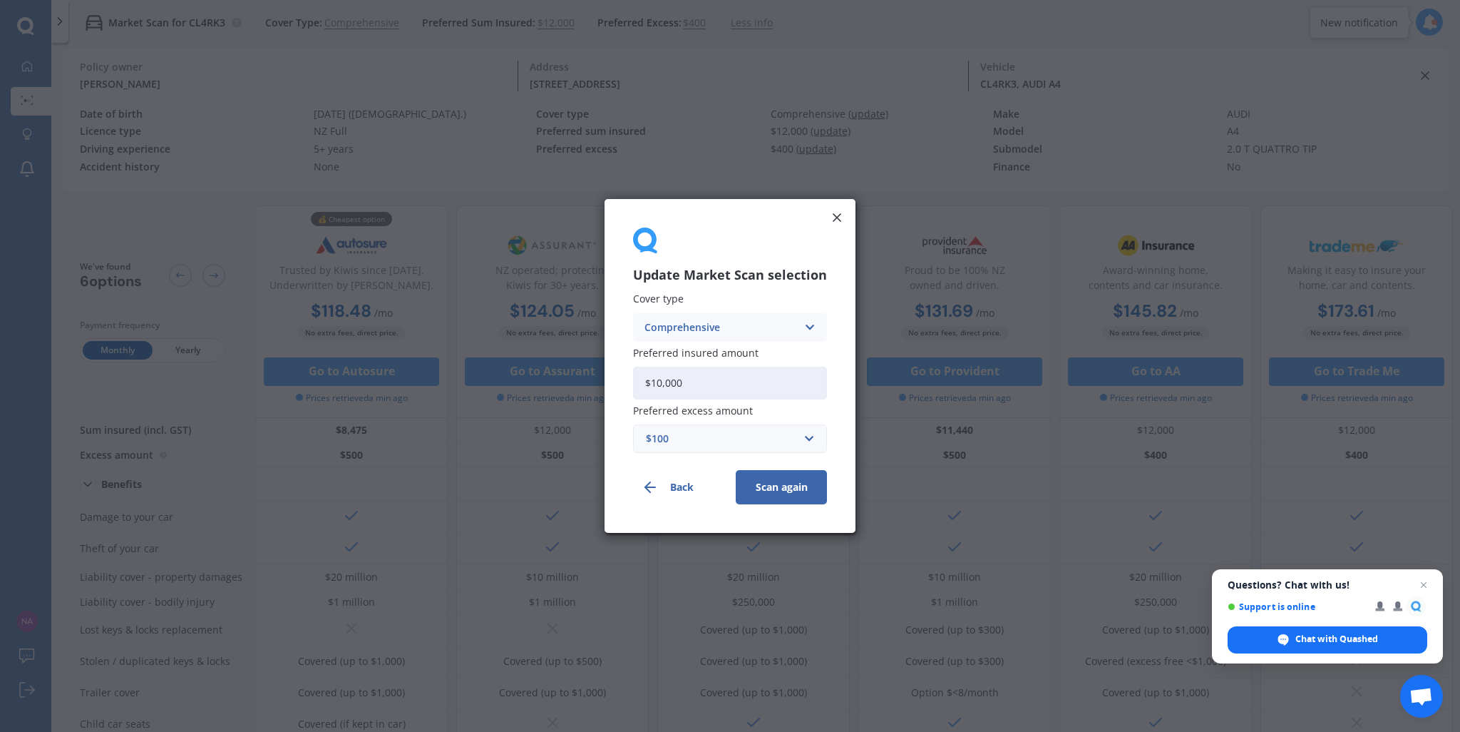
click at [772, 483] on button "Scan again" at bounding box center [781, 487] width 91 height 34
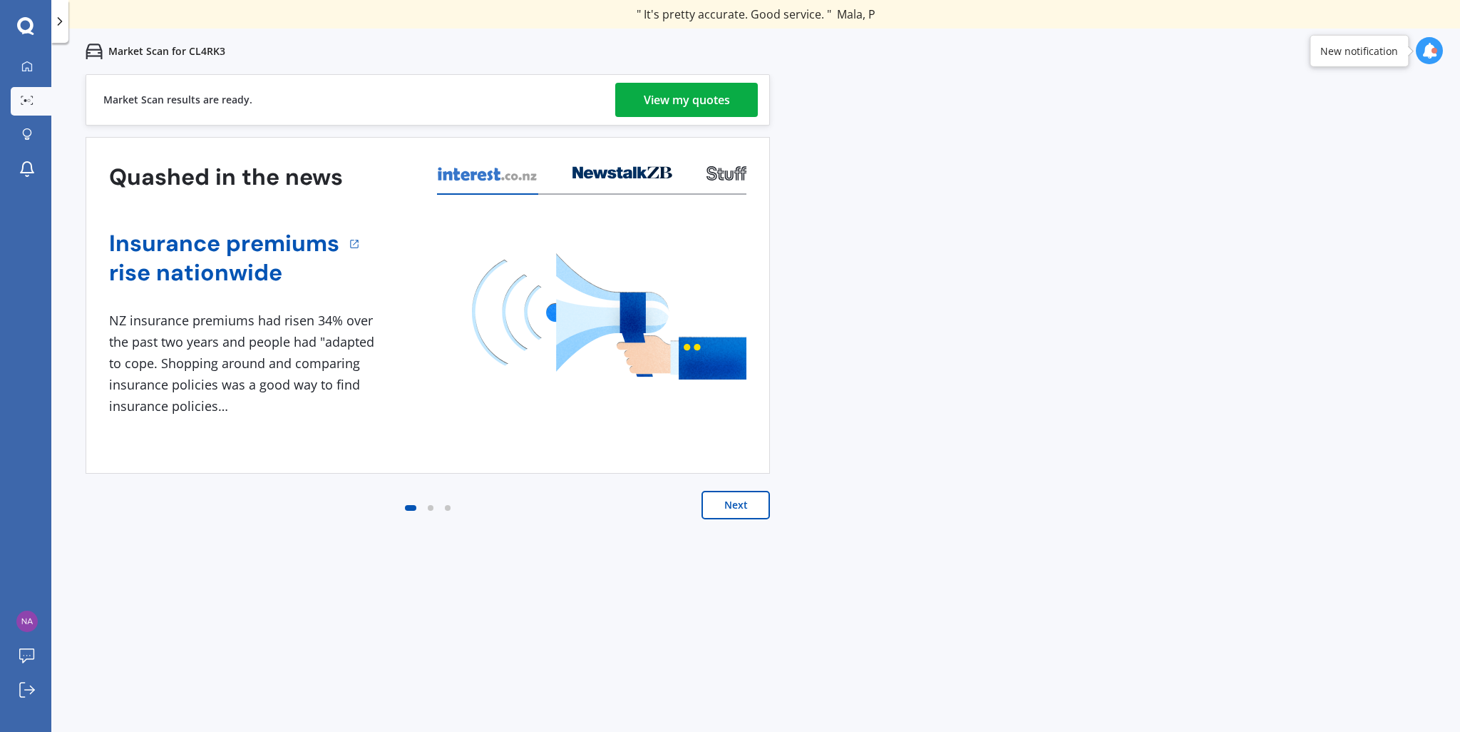
click at [700, 98] on div "View my quotes" at bounding box center [687, 100] width 86 height 34
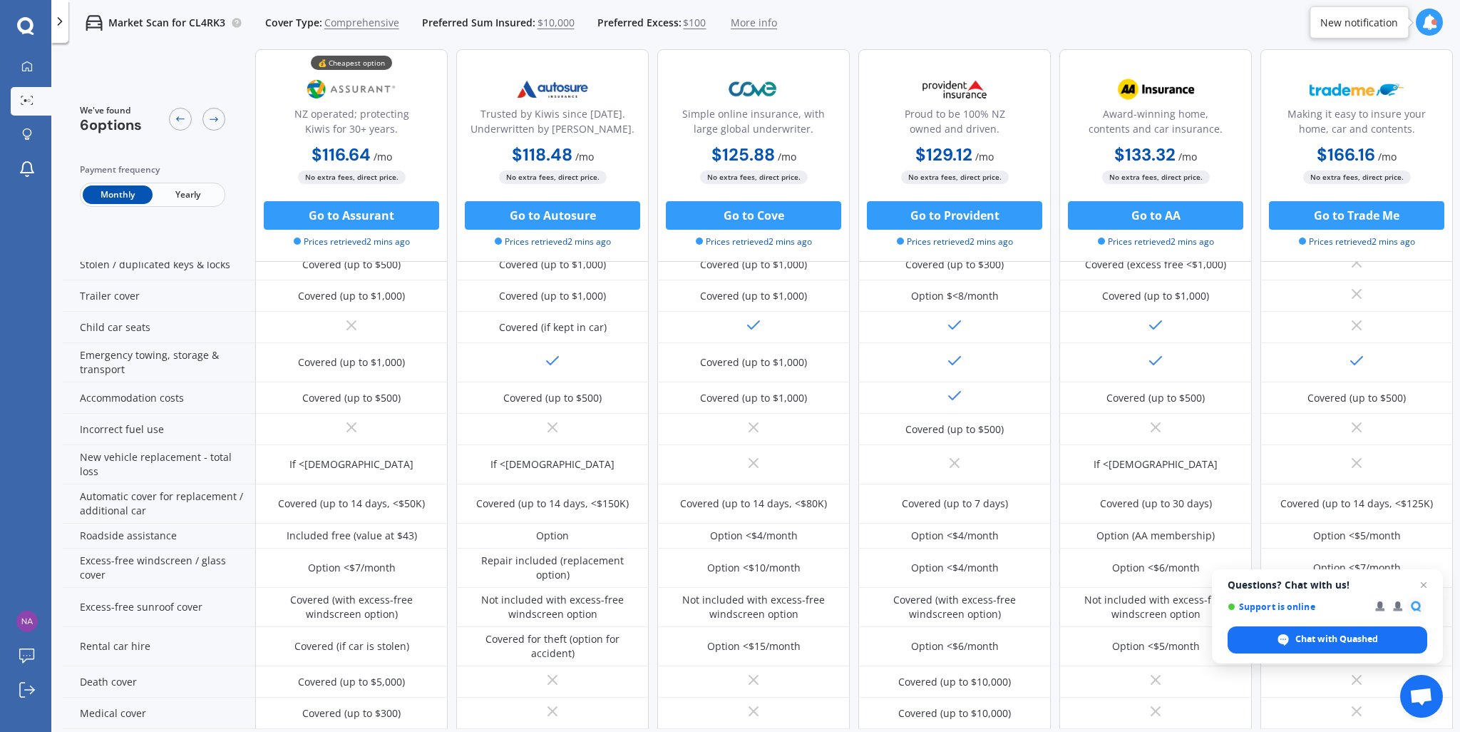
scroll to position [285, 0]
